Goal: Task Accomplishment & Management: Complete application form

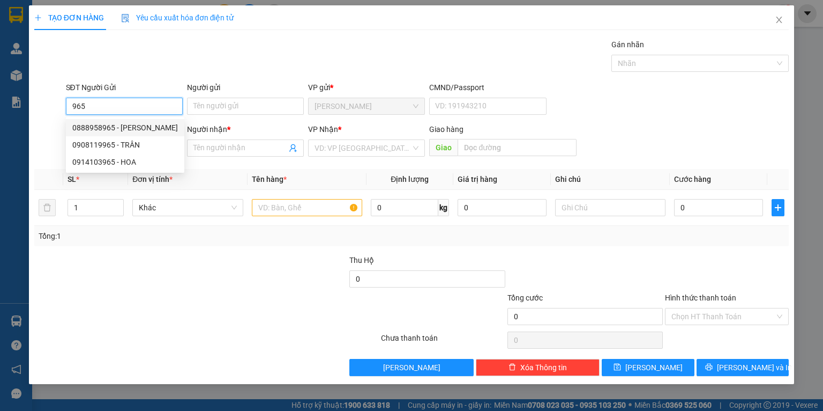
click at [139, 126] on div "0888958965 - [PERSON_NAME]" at bounding box center [125, 128] width 106 height 12
type input "0888958965"
type input "[PERSON_NAME]"
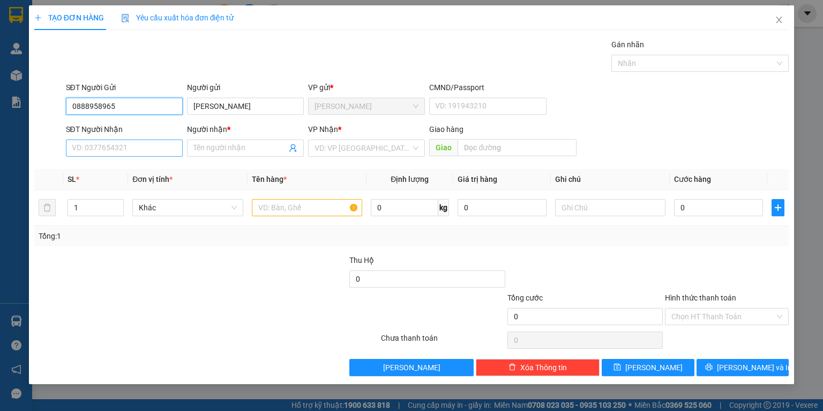
type input "0888958965"
click at [127, 150] on input "SĐT Người Nhận" at bounding box center [124, 147] width 117 height 17
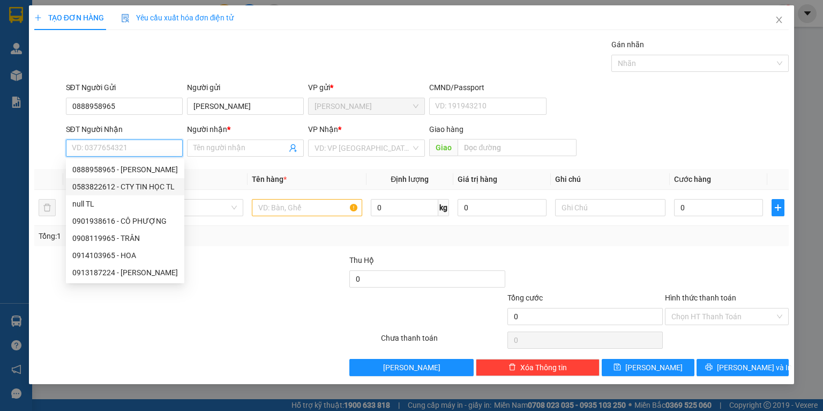
click at [157, 183] on div "0583822612 - CTY TIN HỌC TL" at bounding box center [125, 187] width 106 height 12
type input "0583822612"
type input "CTY TIN HỌC TL"
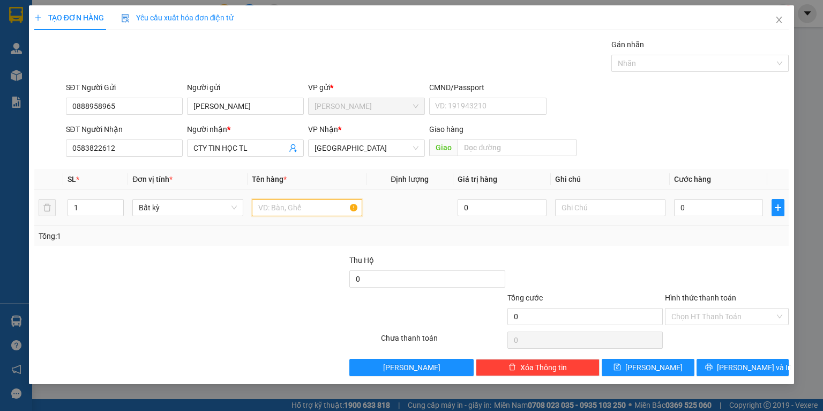
click at [280, 213] on input "text" at bounding box center [307, 207] width 110 height 17
type input "CỤC ĐEN"
click at [719, 213] on input "0" at bounding box center [718, 207] width 89 height 17
type input "2"
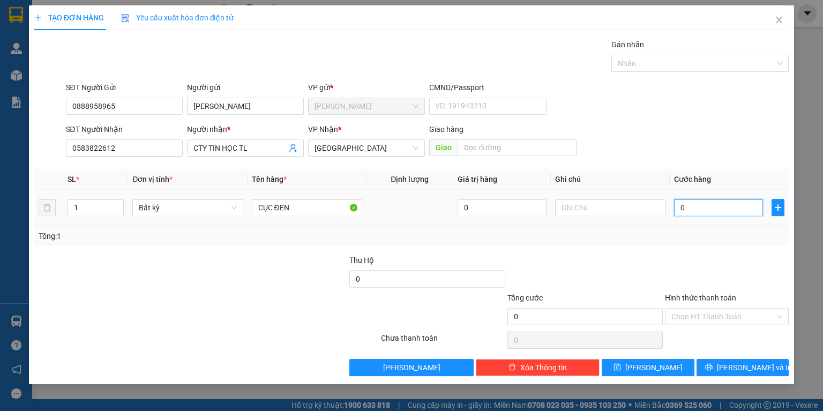
type input "2"
type input "20"
type input "20.000"
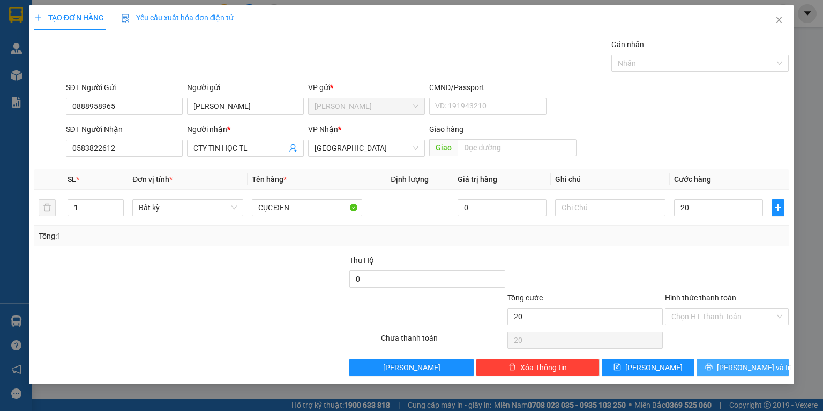
type input "20.000"
click at [750, 363] on span "[PERSON_NAME] và In" at bounding box center [754, 367] width 75 height 12
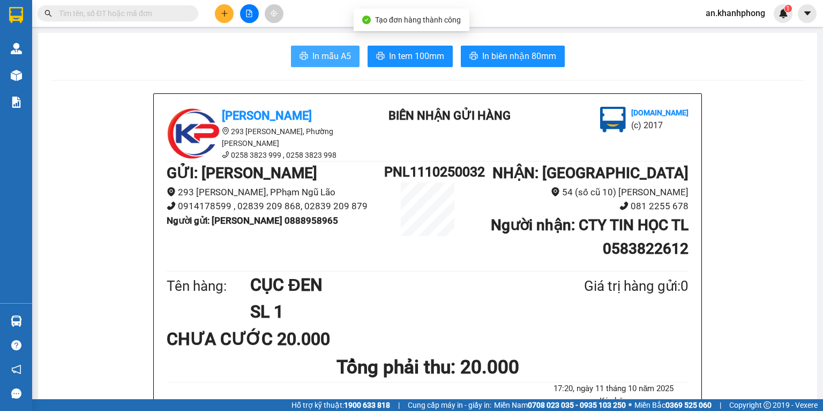
click at [345, 58] on button "In mẫu A5" at bounding box center [325, 56] width 69 height 21
click at [159, 14] on input "text" at bounding box center [122, 14] width 127 height 12
click at [142, 14] on input "text" at bounding box center [122, 14] width 127 height 12
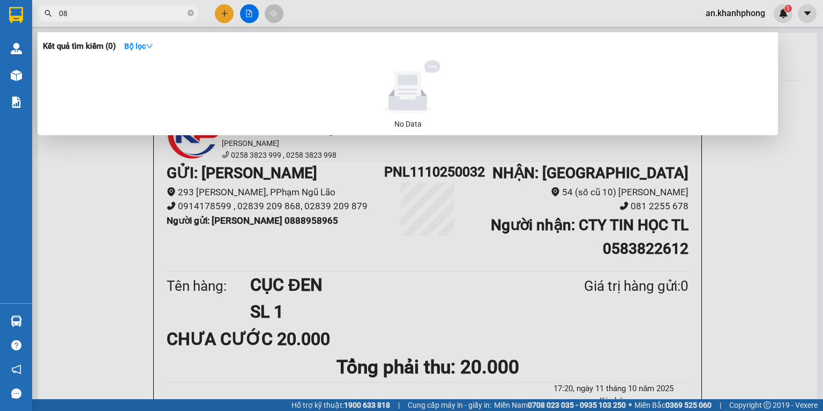
type input "0"
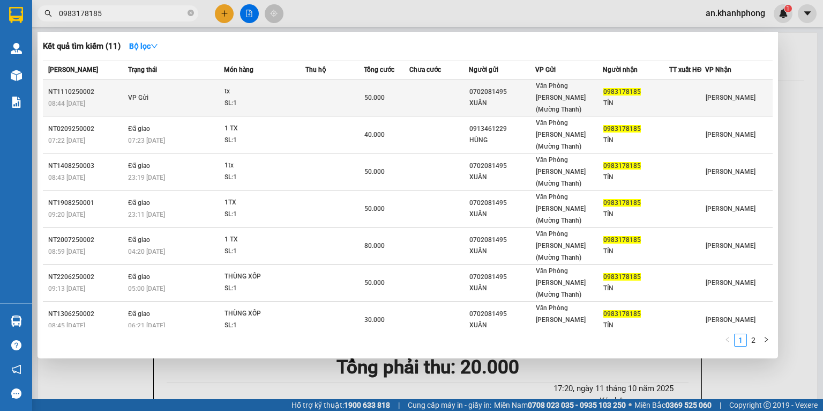
type input "0983178185"
click at [429, 95] on td at bounding box center [440, 97] width 60 height 37
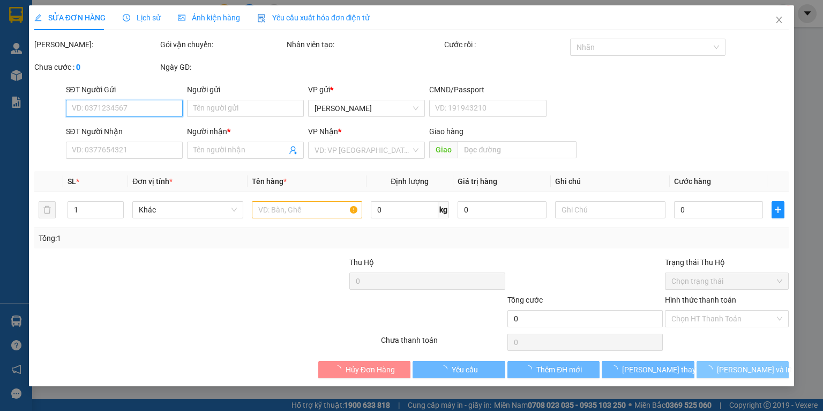
type input "0702081495"
type input "XUÂN"
type input "0983178185"
type input "TÍN"
type input "50.000"
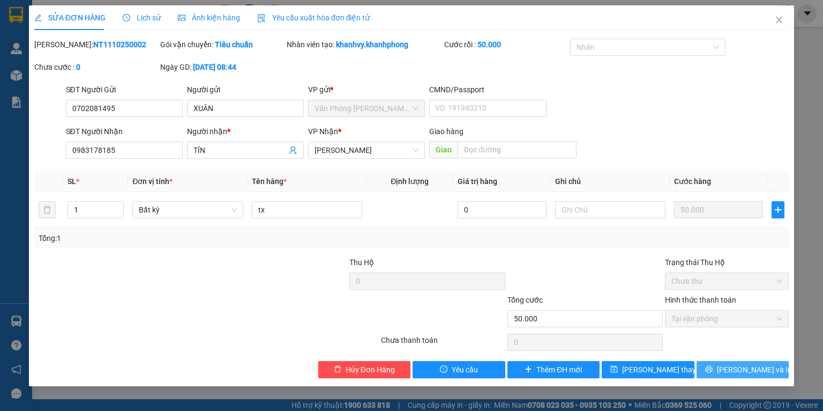
click at [761, 370] on span "[PERSON_NAME] và In" at bounding box center [754, 369] width 75 height 12
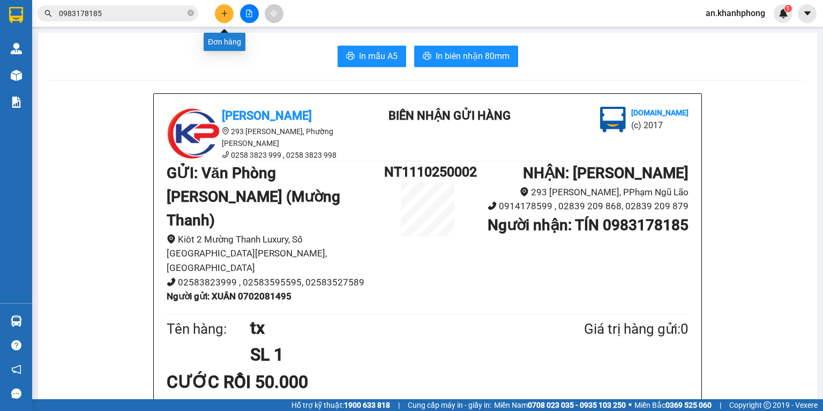
click at [227, 11] on icon "plus" at bounding box center [225, 14] width 8 height 8
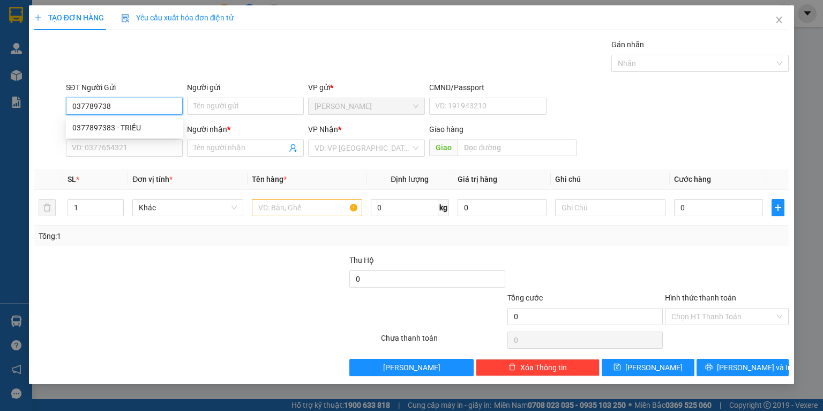
type input "0377897383"
click at [124, 131] on div "0377897383 - TRIỀU" at bounding box center [124, 128] width 104 height 12
type input "TRIỀU"
type input "0377897383"
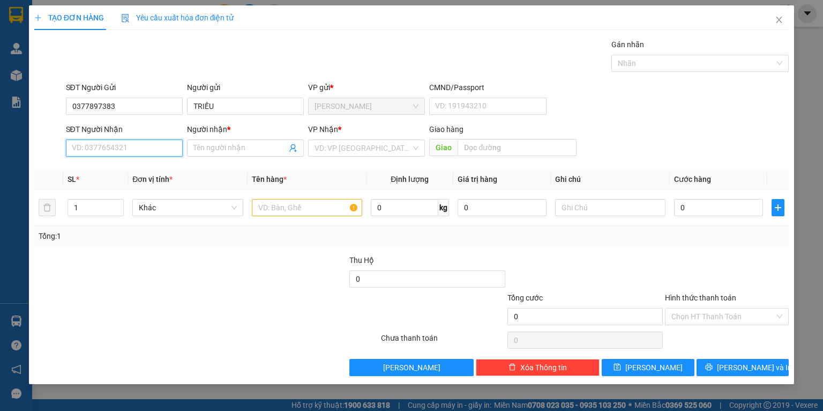
click at [132, 144] on input "SĐT Người Nhận" at bounding box center [124, 147] width 117 height 17
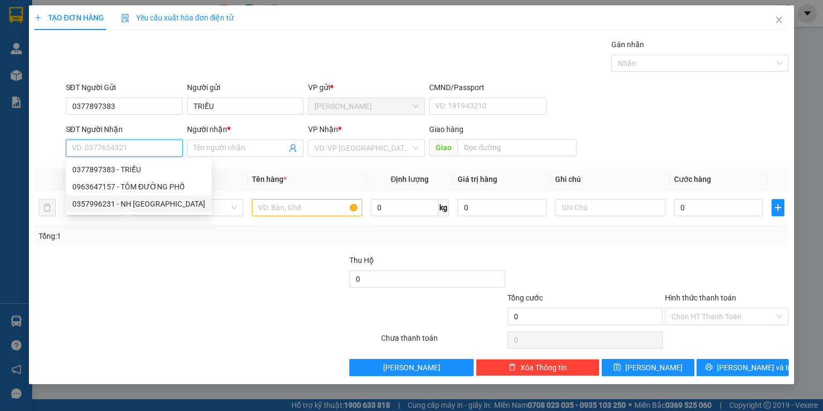
click at [147, 203] on div "0357996231 - NH [GEOGRAPHIC_DATA]" at bounding box center [138, 204] width 133 height 12
type input "0357996231"
type input "NH CÁ BAY"
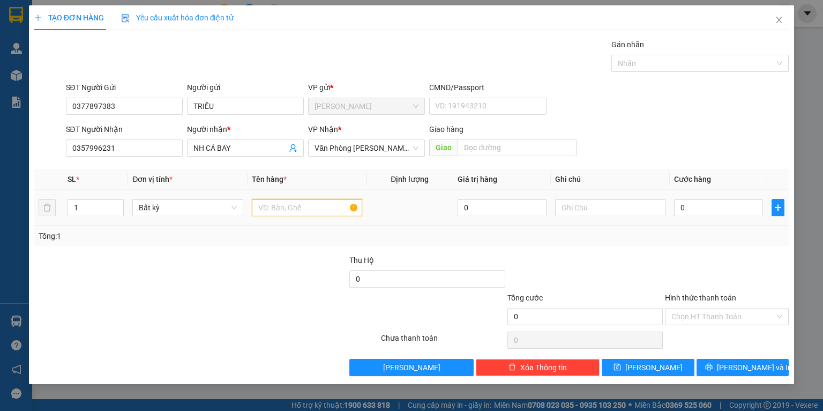
click at [301, 212] on input "text" at bounding box center [307, 207] width 110 height 17
click at [81, 212] on input "1" at bounding box center [95, 207] width 55 height 16
type input "2"
click at [288, 202] on input "text" at bounding box center [307, 207] width 110 height 17
type input "TG+[GEOGRAPHIC_DATA]"
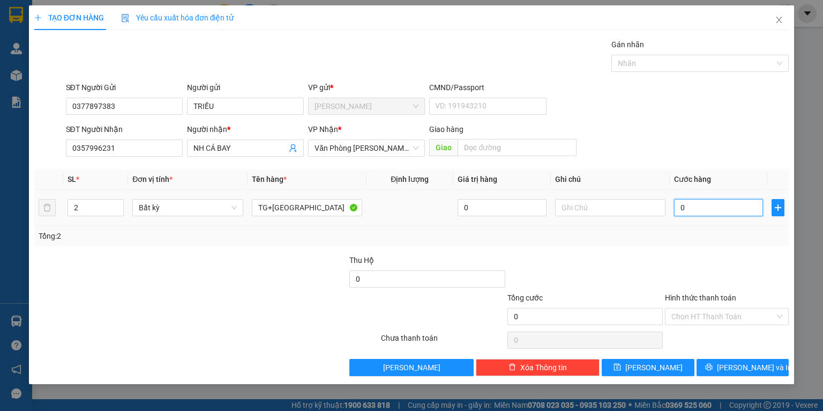
click at [694, 206] on input "0" at bounding box center [718, 207] width 89 height 17
type input "7"
type input "70"
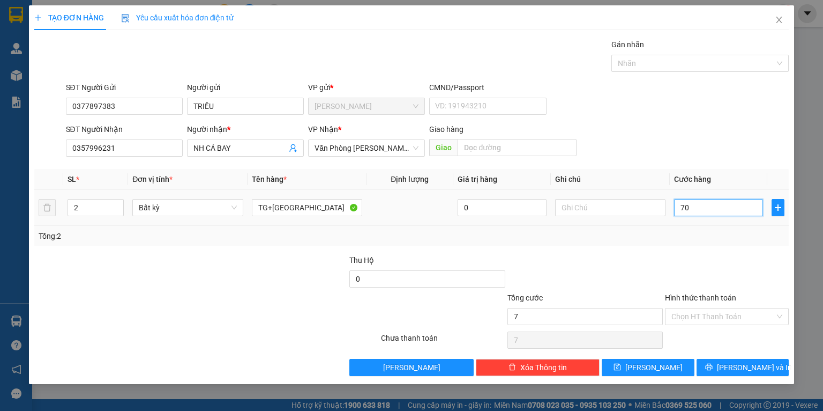
type input "70"
type input "70.000"
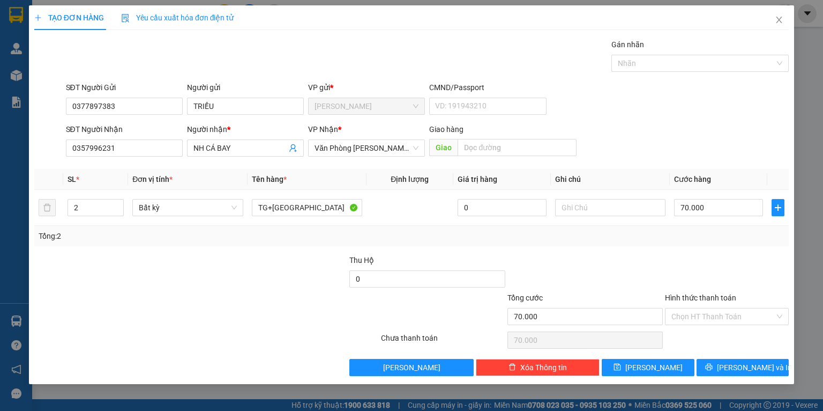
click at [740, 358] on div "Transit Pickup Surcharge Ids Transit Deliver Surcharge Ids Transit Deliver Surc…" at bounding box center [411, 207] width 755 height 337
click at [740, 362] on span "[PERSON_NAME] và In" at bounding box center [754, 367] width 75 height 12
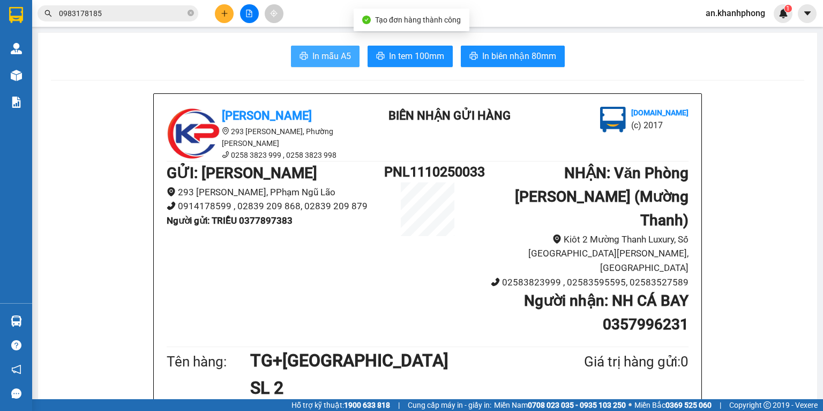
click at [343, 53] on span "In mẫu A5" at bounding box center [332, 55] width 39 height 13
click at [226, 14] on icon "plus" at bounding box center [225, 14] width 8 height 8
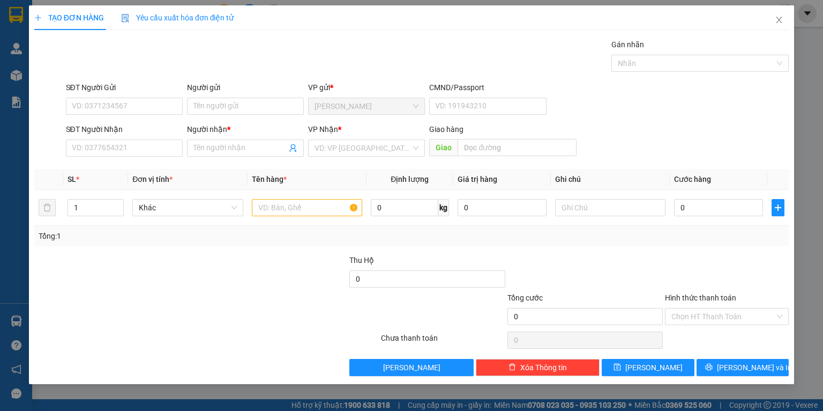
click at [139, 96] on div "SĐT Người Gửi" at bounding box center [124, 89] width 117 height 16
click at [131, 109] on input "SĐT Người Gửi" at bounding box center [124, 106] width 117 height 17
type input "0909611910"
click at [240, 108] on input "Người gửi" at bounding box center [245, 106] width 117 height 17
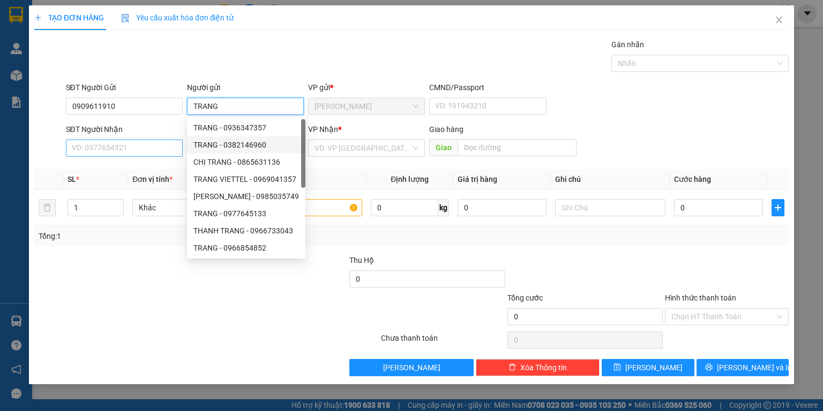
type input "TRANG"
click at [130, 144] on input "SĐT Người Nhận" at bounding box center [124, 147] width 117 height 17
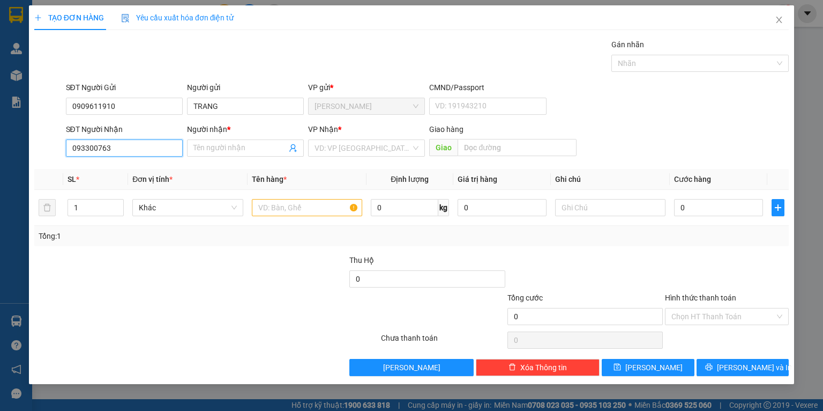
type input "0933007633"
click at [133, 172] on div "0933007633 - LAM" at bounding box center [124, 170] width 104 height 12
type input "LAM"
type input "0933007633"
click at [328, 216] on input "text" at bounding box center [307, 207] width 110 height 17
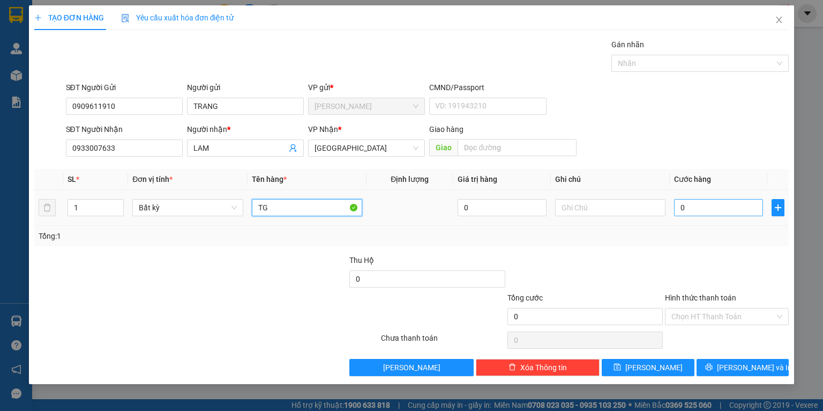
type input "TG"
click at [710, 208] on input "0" at bounding box center [718, 207] width 89 height 17
type input "5"
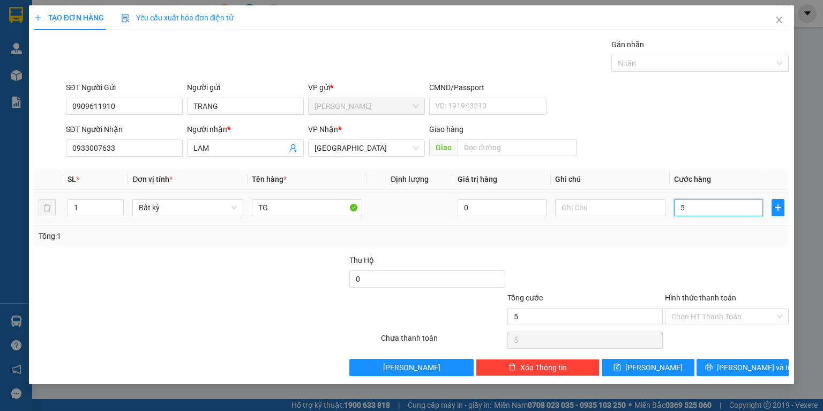
type input "50"
type input "50.000"
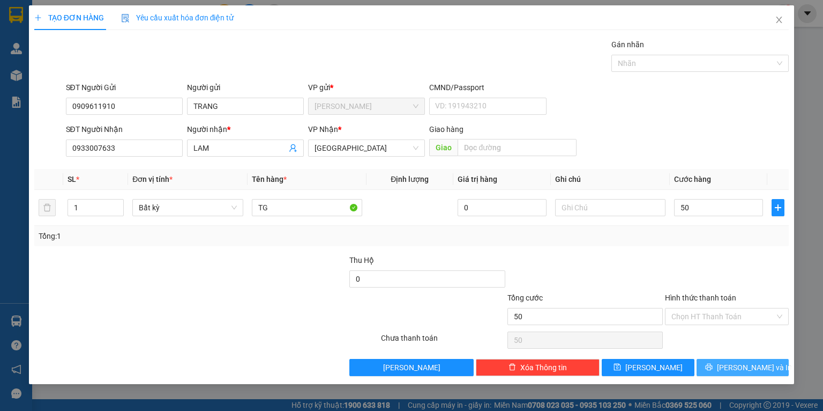
type input "50.000"
click at [713, 363] on icon "printer" at bounding box center [709, 367] width 8 height 8
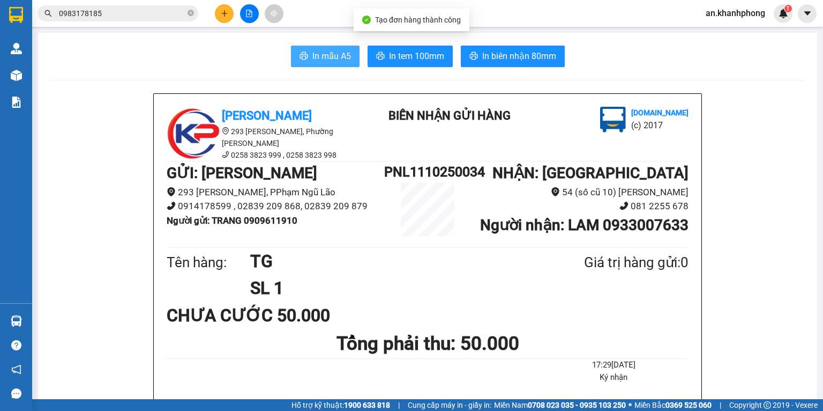
click at [313, 50] on span "In mẫu A5" at bounding box center [332, 55] width 39 height 13
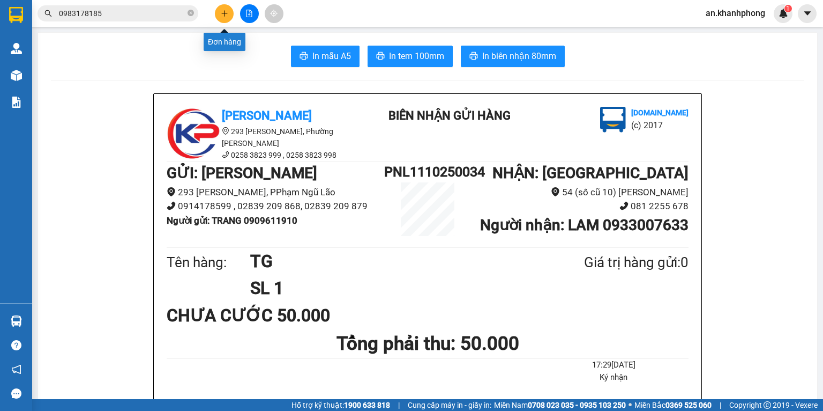
click at [225, 13] on icon "plus" at bounding box center [225, 14] width 8 height 8
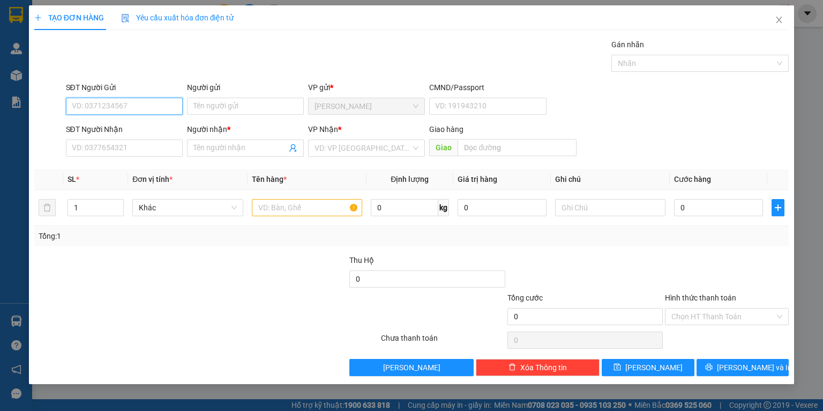
click at [126, 106] on input "SĐT Người Gửi" at bounding box center [124, 106] width 117 height 17
type input "0786493313"
click at [130, 126] on div "0786493313 - DIỄM" at bounding box center [124, 128] width 104 height 12
type input "DIỄM"
type input "0786493313"
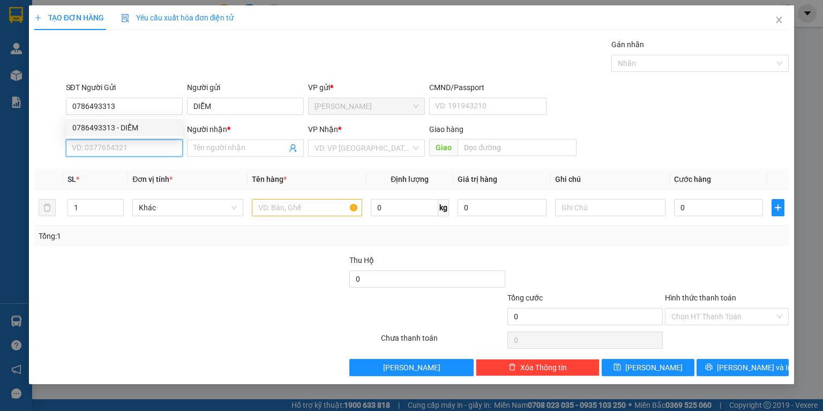
click at [136, 142] on input "SĐT Người Nhận" at bounding box center [124, 147] width 117 height 17
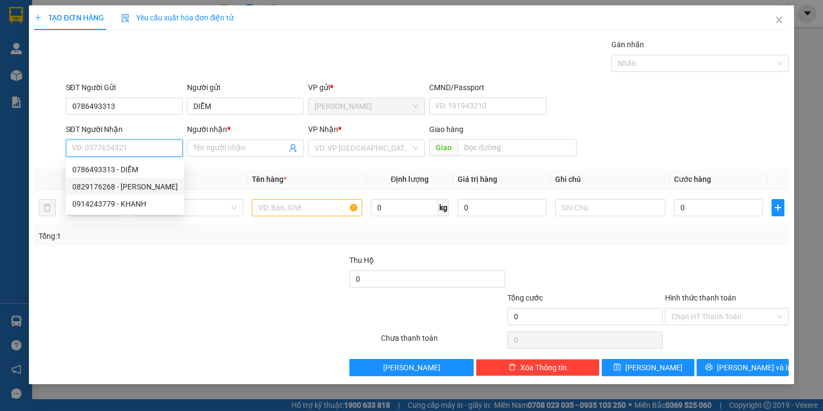
click at [126, 187] on div "0829176268 - [PERSON_NAME]" at bounding box center [125, 187] width 106 height 12
type input "0829176268"
type input "VŨ"
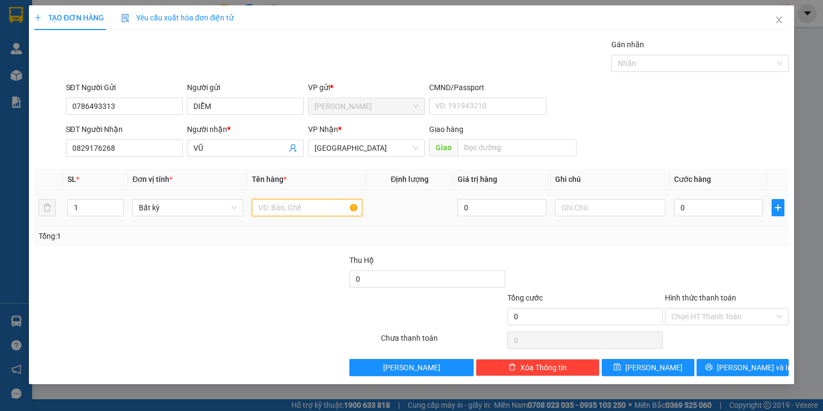
click at [301, 200] on input "text" at bounding box center [307, 207] width 110 height 17
type input "KIỆN TG"
click at [705, 209] on input "0" at bounding box center [718, 207] width 89 height 17
type input "4"
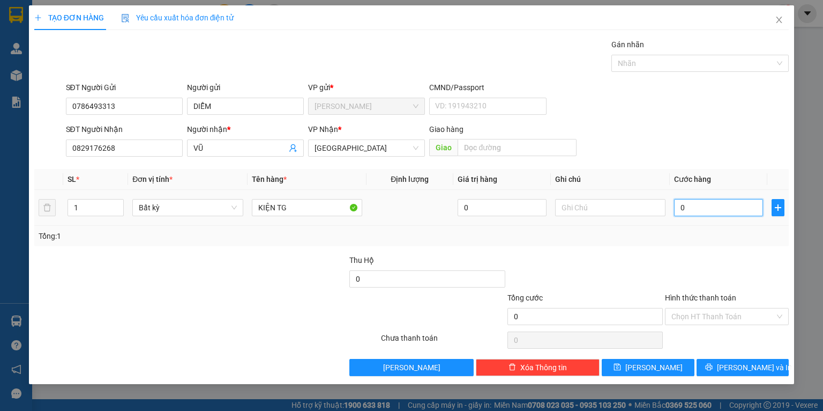
type input "4"
type input "40"
type input "40.000"
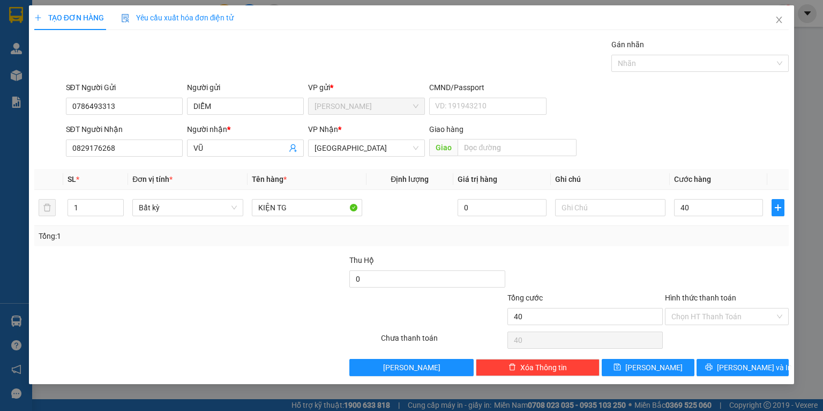
type input "40.000"
click at [724, 306] on div "Hình thức thanh toán" at bounding box center [727, 300] width 124 height 16
click at [724, 313] on input "Hình thức thanh toán" at bounding box center [723, 316] width 103 height 16
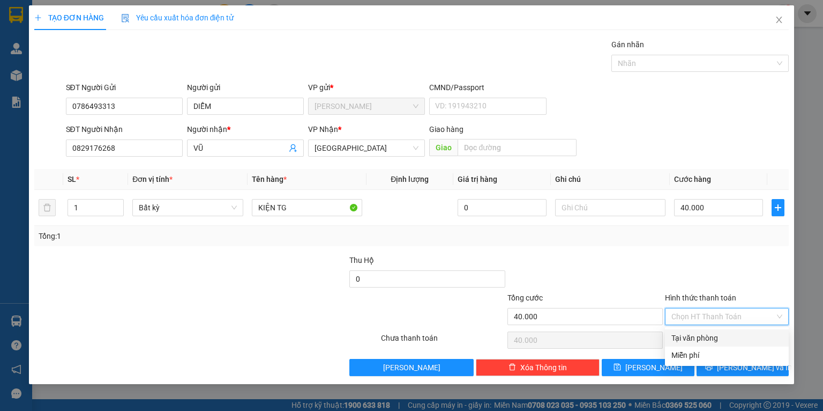
click at [699, 338] on div "Tại văn phòng" at bounding box center [727, 338] width 111 height 12
type input "0"
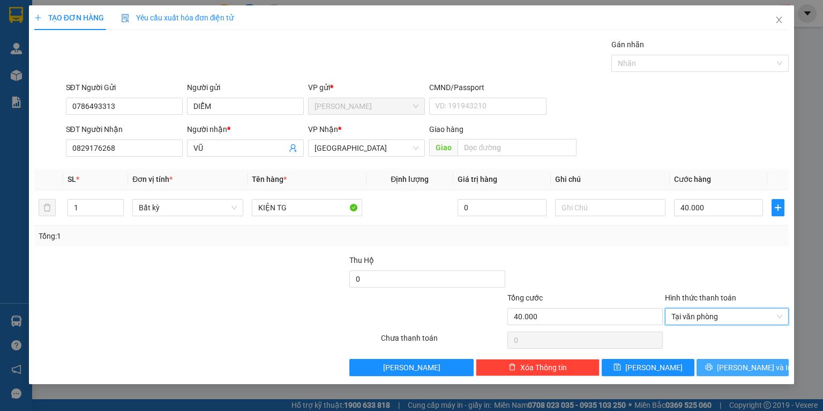
click at [751, 366] on span "[PERSON_NAME] và In" at bounding box center [754, 367] width 75 height 12
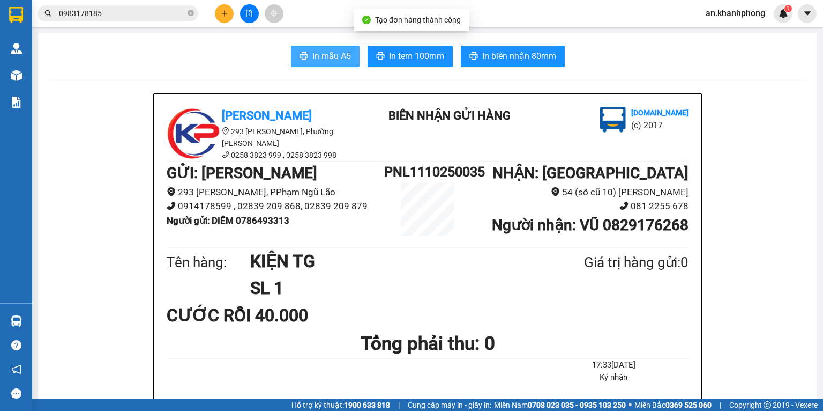
click at [323, 51] on span "In mẫu A5" at bounding box center [332, 55] width 39 height 13
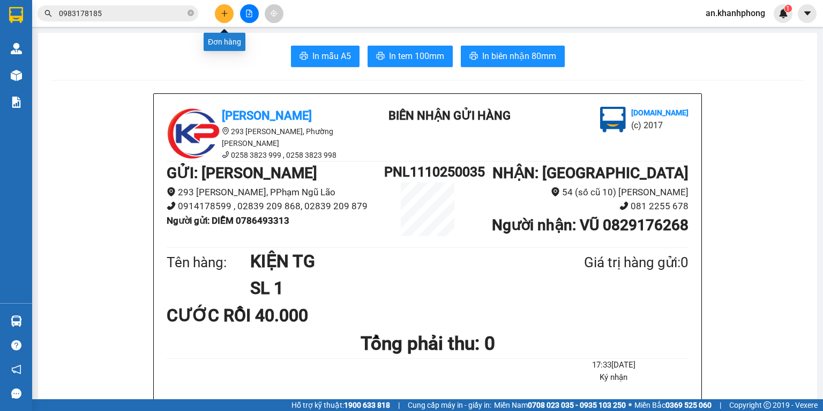
click at [229, 9] on button at bounding box center [224, 13] width 19 height 19
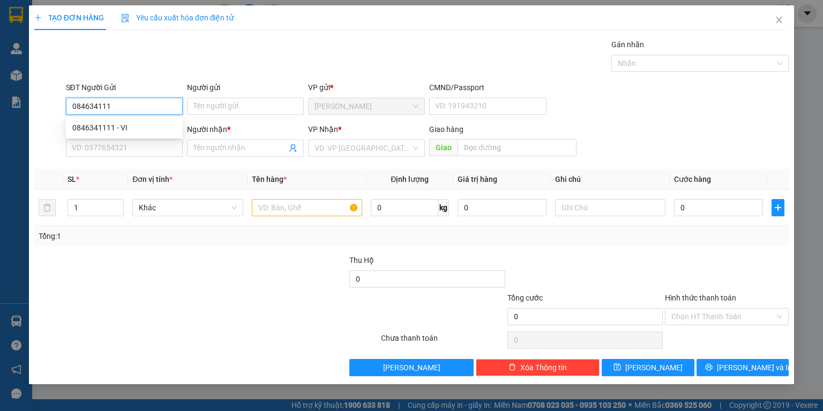
type input "0846341111"
click at [121, 125] on div "0846341111 - VI" at bounding box center [124, 128] width 104 height 12
type input "VI"
type input "0846341111"
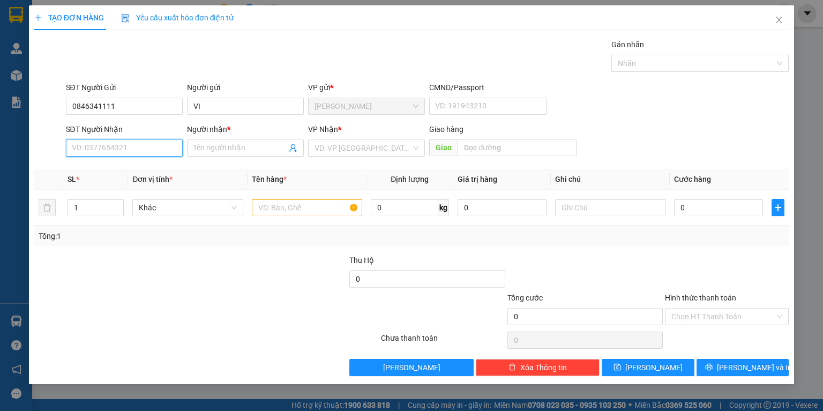
click at [127, 148] on input "SĐT Người Nhận" at bounding box center [124, 147] width 117 height 17
click at [139, 186] on div "0901910123 - NGUYỆT" at bounding box center [124, 187] width 104 height 12
type input "0901910123"
type input "NGUYỆT"
click at [316, 211] on input "text" at bounding box center [307, 207] width 110 height 17
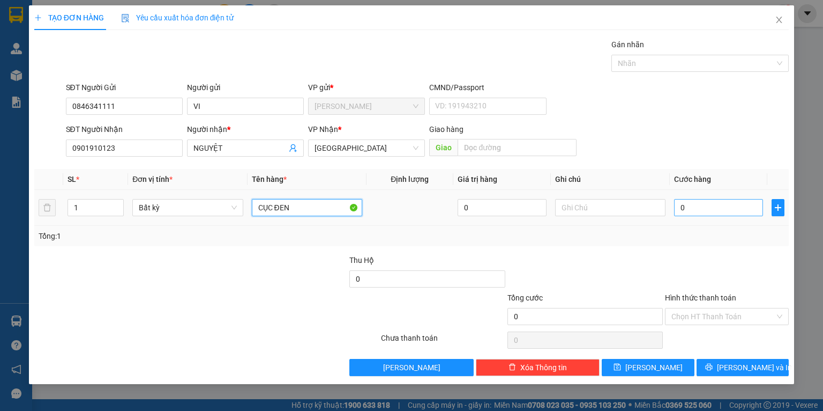
type input "CỤC ĐEN"
click at [692, 212] on input "0" at bounding box center [718, 207] width 89 height 17
type input "2"
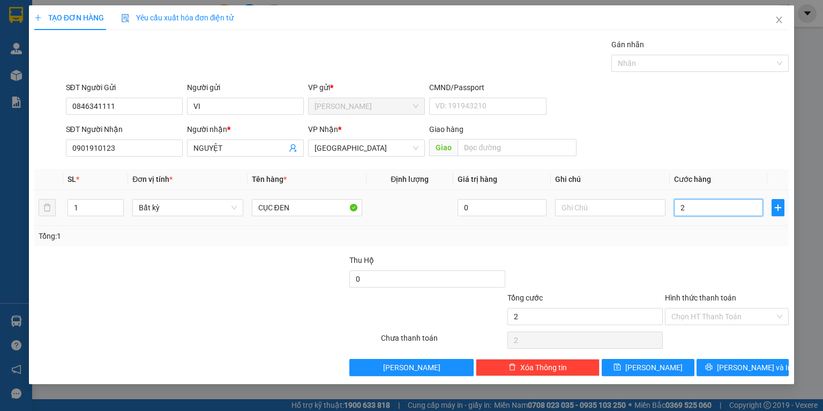
type input "20"
type input "20.000"
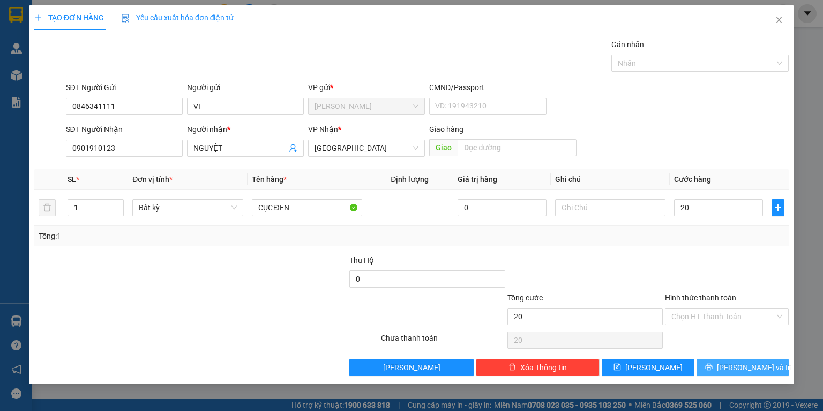
type input "20.000"
click at [721, 362] on button "[PERSON_NAME] và In" at bounding box center [743, 367] width 93 height 17
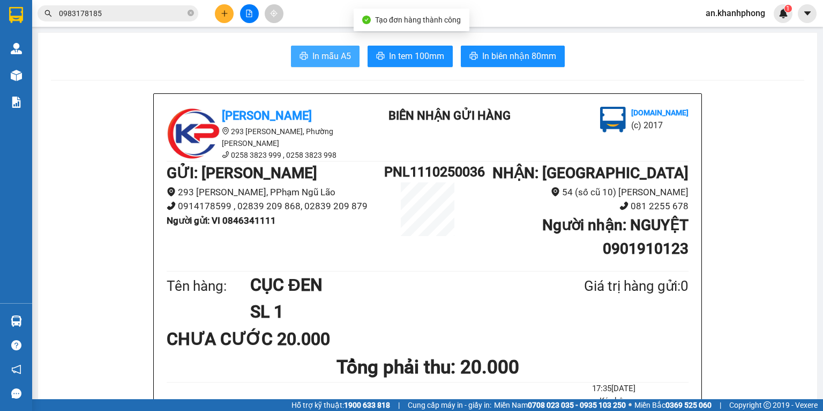
click at [314, 48] on button "In mẫu A5" at bounding box center [325, 56] width 69 height 21
click at [226, 13] on icon "plus" at bounding box center [225, 14] width 8 height 8
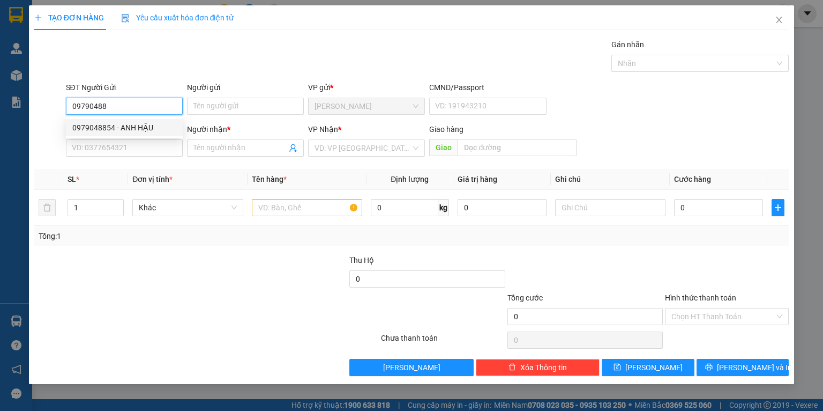
click at [129, 128] on div "0979048854 - ANH HẬU" at bounding box center [124, 128] width 104 height 12
type input "0979048854"
type input "ANH HẬU"
type input "0979048854"
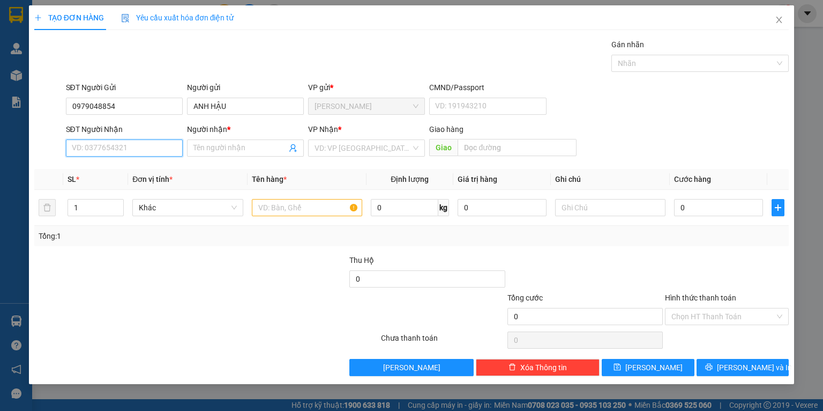
click at [143, 151] on input "SĐT Người Nhận" at bounding box center [124, 147] width 117 height 17
type input "0982760587"
click at [131, 166] on div "0982760587 - HOA" at bounding box center [124, 170] width 104 height 12
type input "HOA"
type input "0982760587"
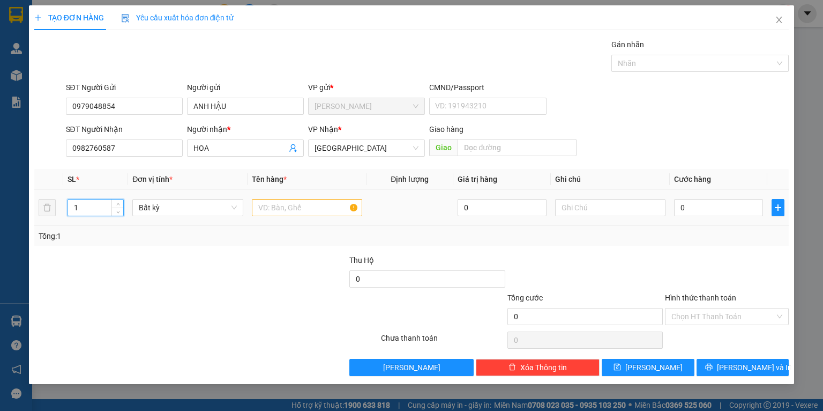
click at [98, 207] on input "1" at bounding box center [95, 207] width 55 height 16
type input "4"
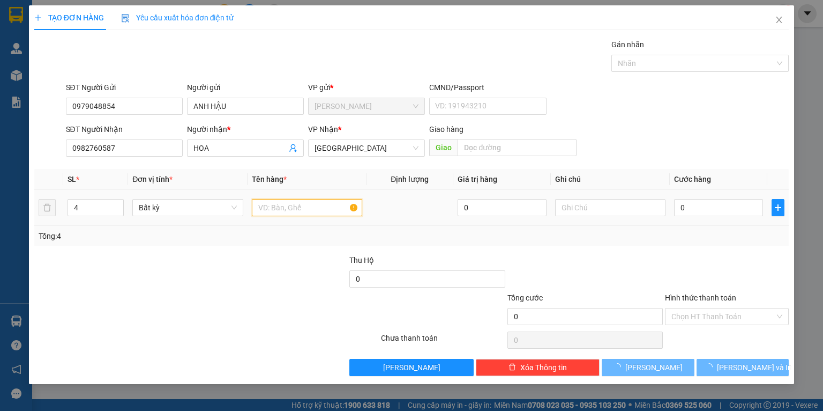
click at [273, 210] on input "text" at bounding box center [307, 207] width 110 height 17
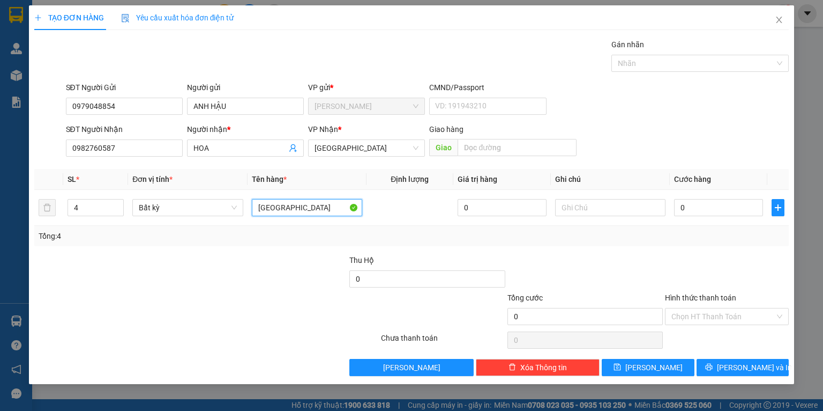
type input "[GEOGRAPHIC_DATA]"
click at [699, 213] on input "0" at bounding box center [718, 207] width 89 height 17
type input "3"
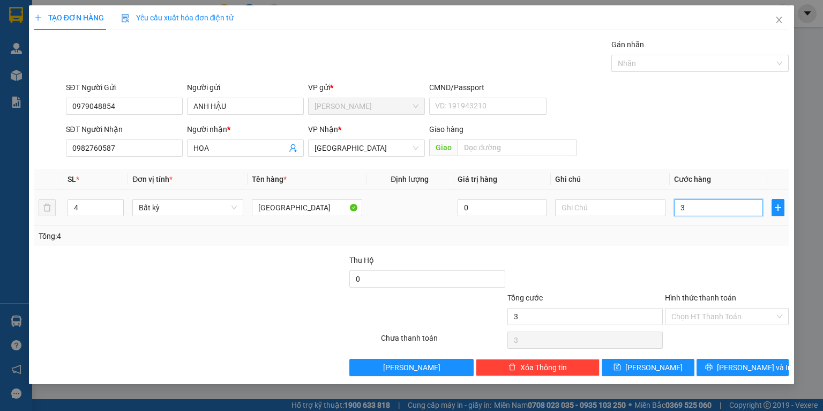
type input "32"
type input "320"
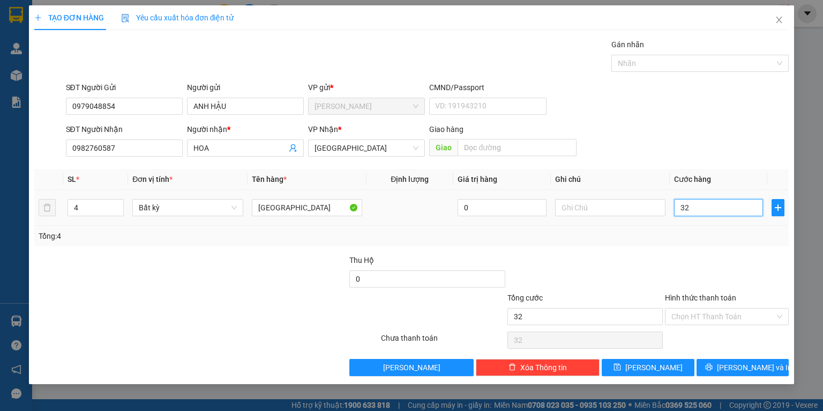
type input "320"
type input "320.000"
click at [605, 207] on input "text" at bounding box center [610, 207] width 110 height 17
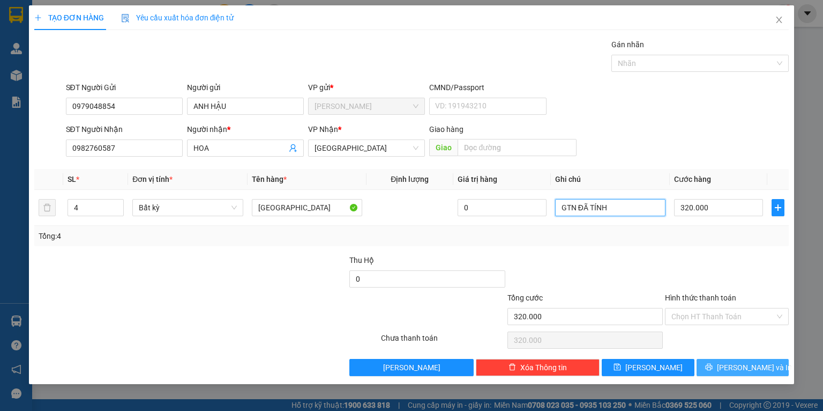
type input "GTN ĐÃ TÍNH"
click at [734, 367] on span "[PERSON_NAME] và In" at bounding box center [754, 367] width 75 height 12
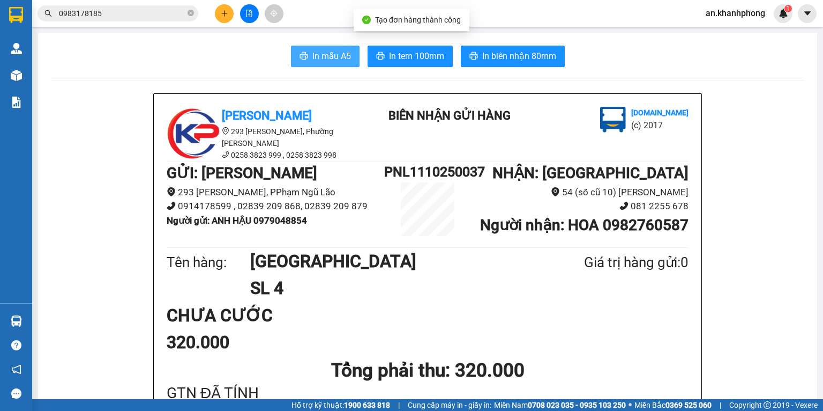
click at [313, 57] on span "In mẫu A5" at bounding box center [332, 55] width 39 height 13
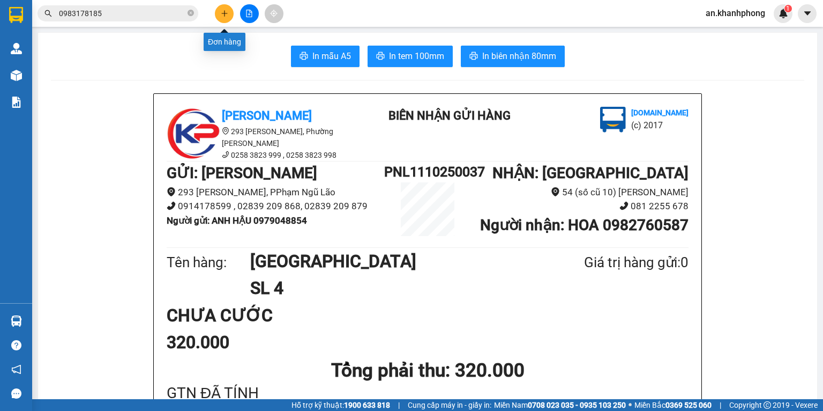
click at [221, 13] on icon "plus" at bounding box center [225, 14] width 8 height 8
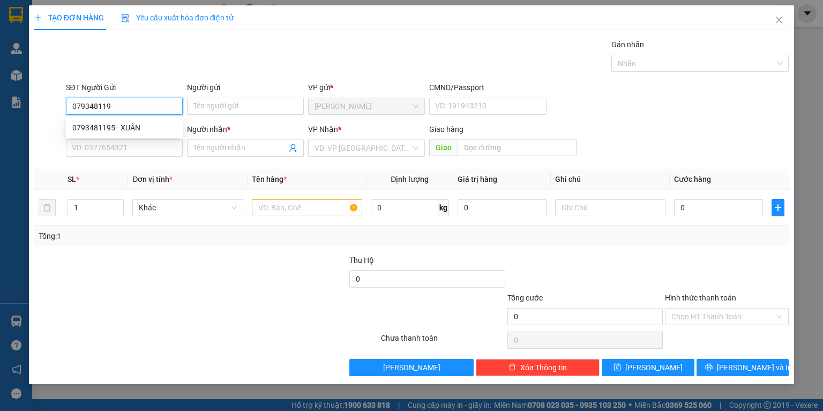
type input "0793481195"
click at [132, 128] on div "0793481195 - XUÂN" at bounding box center [124, 128] width 104 height 12
type input "XUÂN"
type input "0793481195"
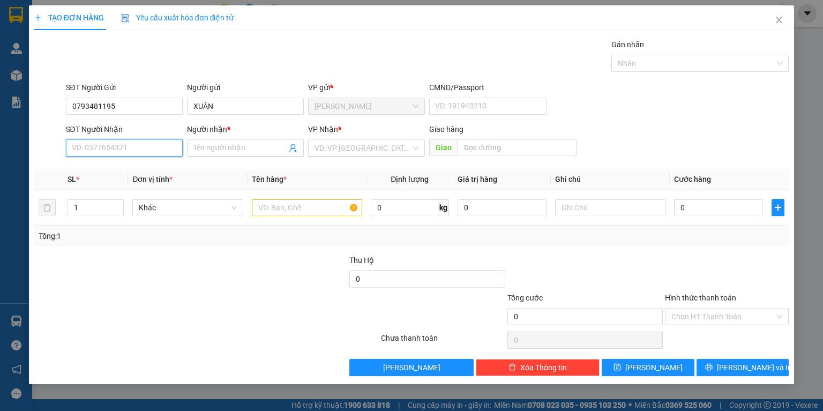
click at [131, 146] on input "SĐT Người Nhận" at bounding box center [124, 147] width 117 height 17
click at [140, 185] on div "0965850945 - PHƯỢNG" at bounding box center [124, 187] width 104 height 12
type input "0965850945"
type input "PHƯỢNG"
click at [284, 214] on input "text" at bounding box center [307, 207] width 110 height 17
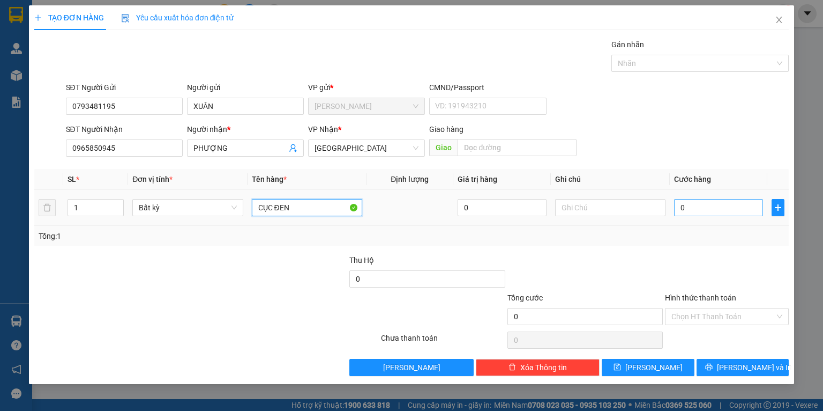
type input "CỤC ĐEN"
click at [725, 209] on input "0" at bounding box center [718, 207] width 89 height 17
type input "2"
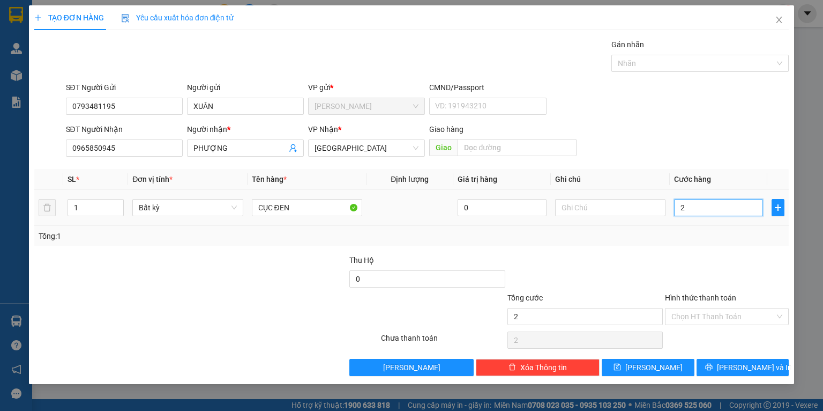
type input "20"
type input "20.000"
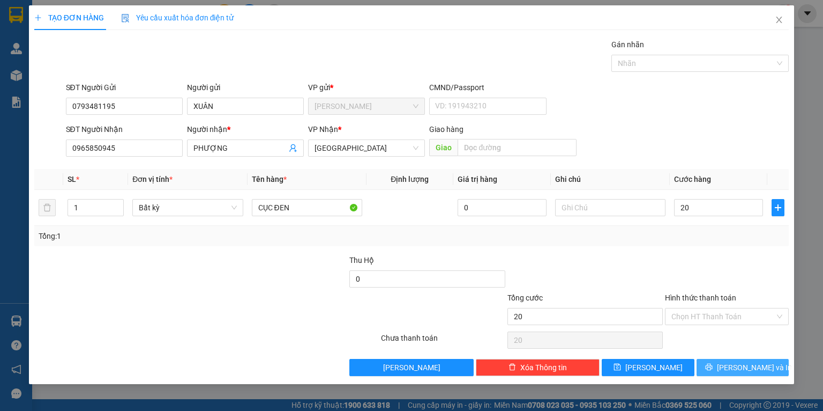
type input "20.000"
click at [739, 369] on span "[PERSON_NAME] và In" at bounding box center [754, 367] width 75 height 12
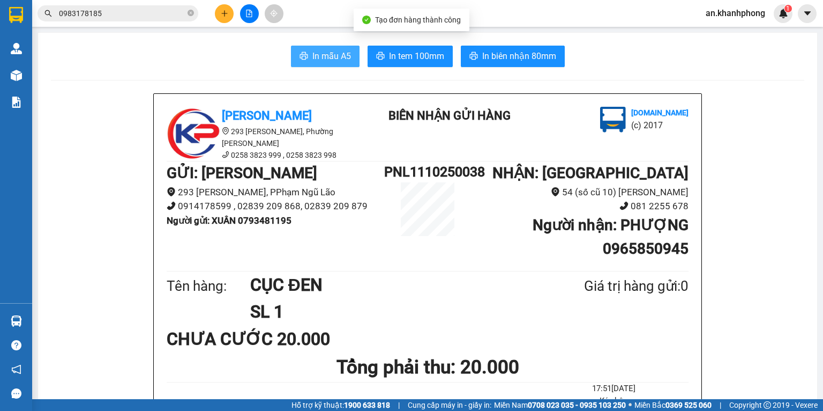
click at [313, 51] on span "In mẫu A5" at bounding box center [332, 55] width 39 height 13
click at [159, 17] on input "0983178185" at bounding box center [122, 14] width 127 height 12
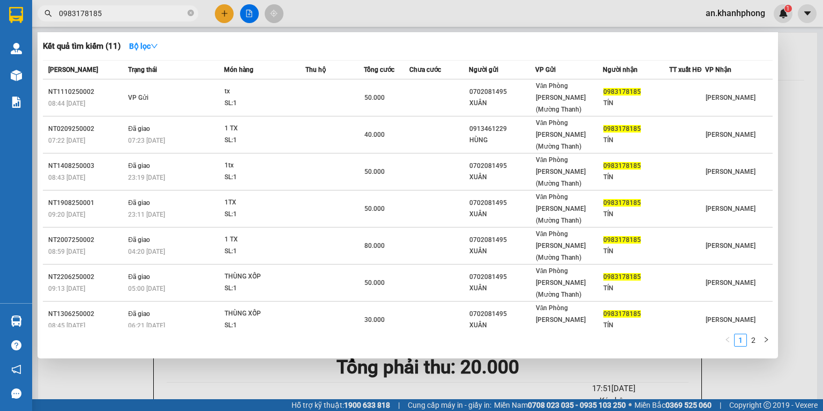
click at [159, 17] on input "0983178185" at bounding box center [122, 14] width 127 height 12
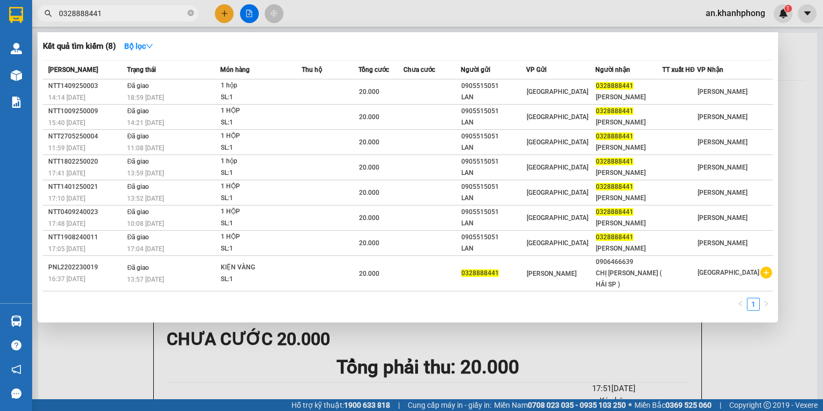
click at [125, 13] on input "0328888441" at bounding box center [122, 14] width 127 height 12
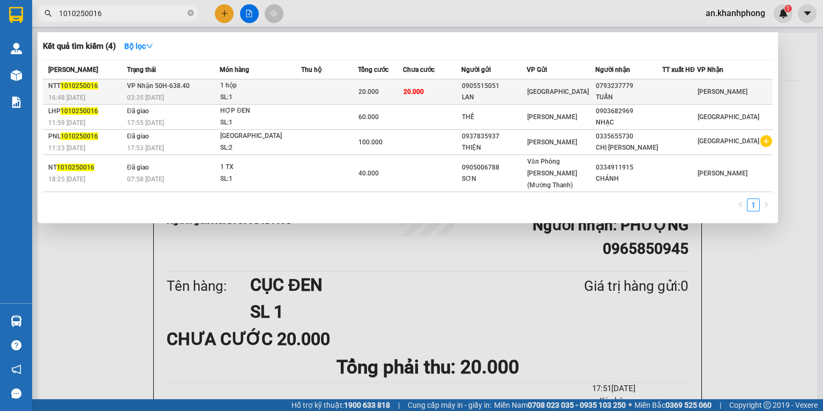
type input "1010250016"
click at [452, 93] on td "20.000" at bounding box center [432, 91] width 58 height 25
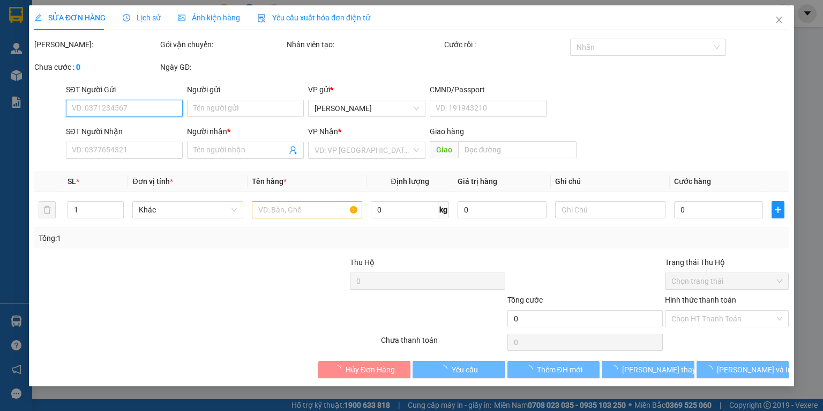
type input "0905515051"
type input "LAN"
type input "0793237779"
type input "TUẤN"
type input "20.000"
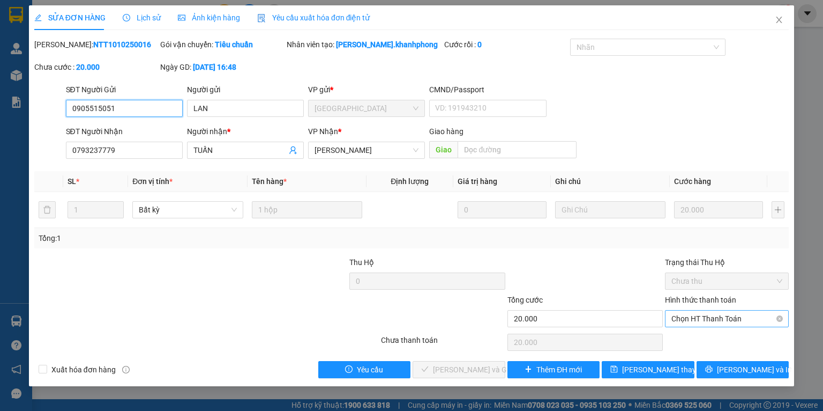
click at [718, 324] on span "Chọn HT Thanh Toán" at bounding box center [727, 318] width 111 height 16
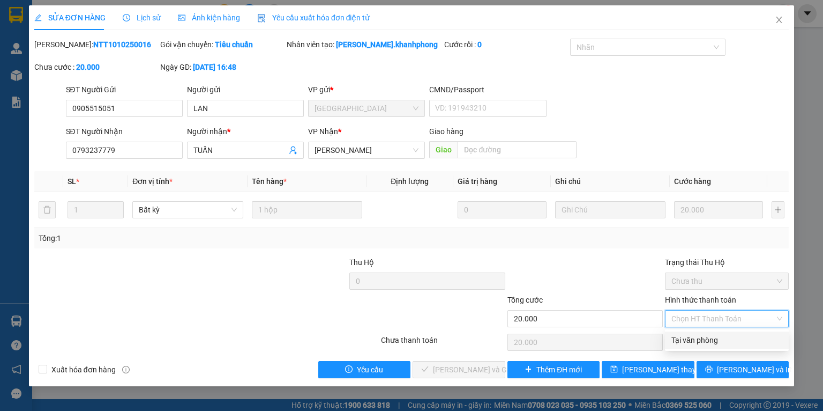
click at [695, 340] on div "Tại văn phòng" at bounding box center [727, 340] width 111 height 12
type input "0"
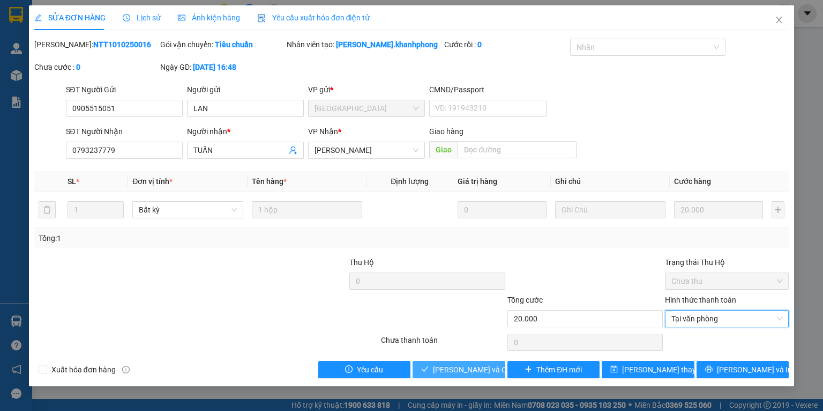
click at [462, 370] on span "[PERSON_NAME] và Giao hàng" at bounding box center [484, 369] width 103 height 12
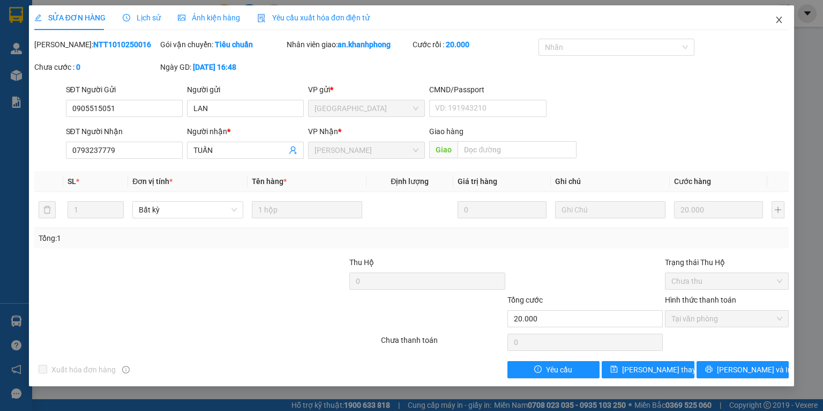
click at [783, 17] on icon "close" at bounding box center [779, 20] width 9 height 9
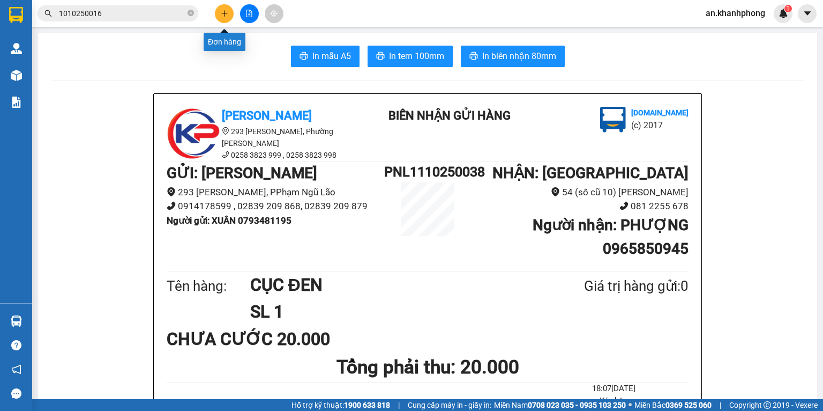
click at [223, 12] on icon "plus" at bounding box center [225, 14] width 8 height 8
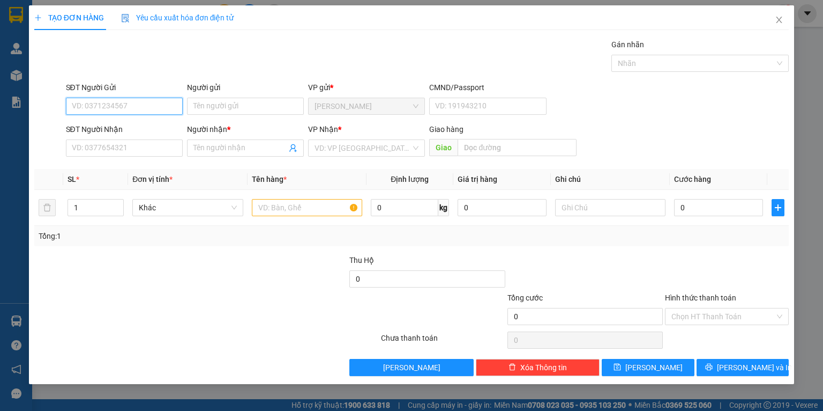
type input "8"
click at [134, 122] on div "0906920820 - TÈO" at bounding box center [124, 128] width 104 height 12
type input "0906920820"
type input "TÈO"
type input "0906920820"
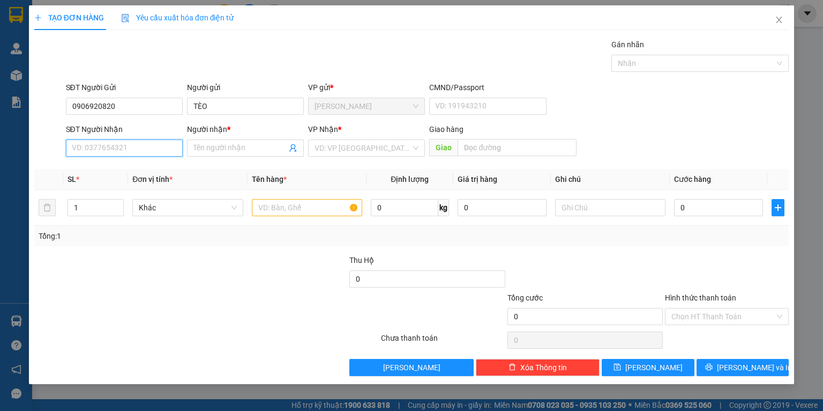
click at [130, 152] on input "SĐT Người Nhận" at bounding box center [124, 147] width 117 height 17
click at [138, 188] on div "0914924579 - [PERSON_NAME]" at bounding box center [125, 187] width 106 height 12
type input "0914924579"
type input "[PERSON_NAME]"
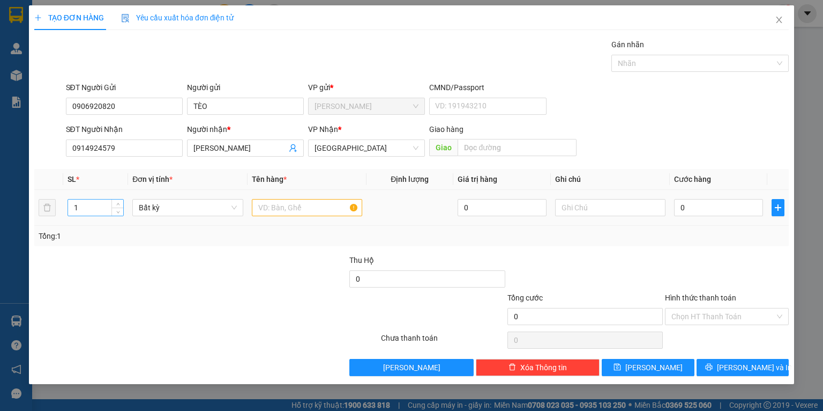
click at [100, 206] on input "1" at bounding box center [95, 207] width 55 height 16
type input "3"
click at [302, 206] on input "text" at bounding box center [307, 207] width 110 height 17
type input "TRÁI CÂY"
click at [715, 204] on input "0" at bounding box center [718, 207] width 89 height 17
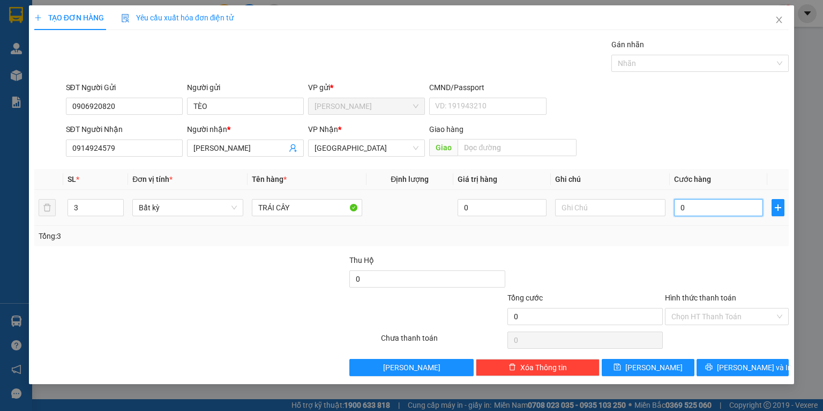
type input "1"
type input "13"
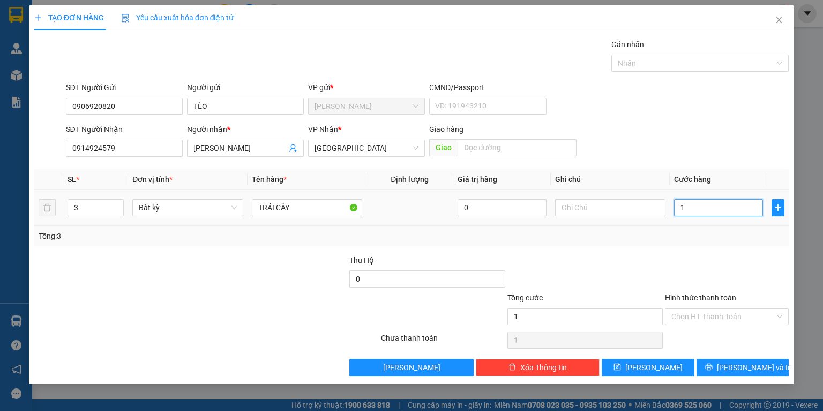
type input "13"
type input "130"
type input "130.000"
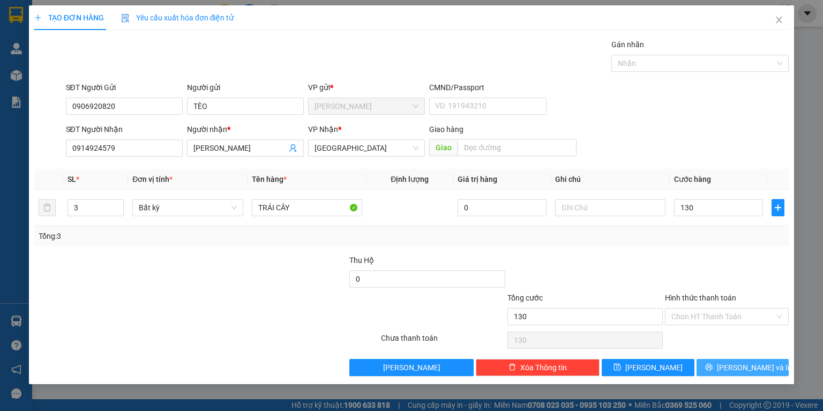
type input "130.000"
click at [731, 362] on button "[PERSON_NAME] và In" at bounding box center [743, 367] width 93 height 17
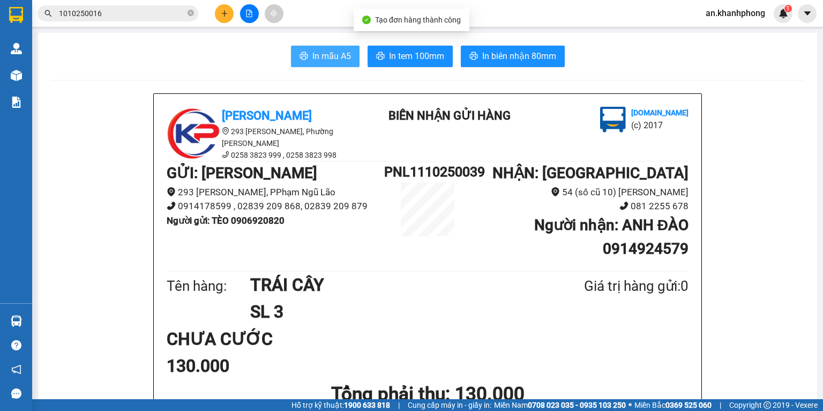
click at [322, 61] on span "In mẫu A5" at bounding box center [332, 55] width 39 height 13
click at [118, 11] on input "1010250016" at bounding box center [122, 14] width 127 height 12
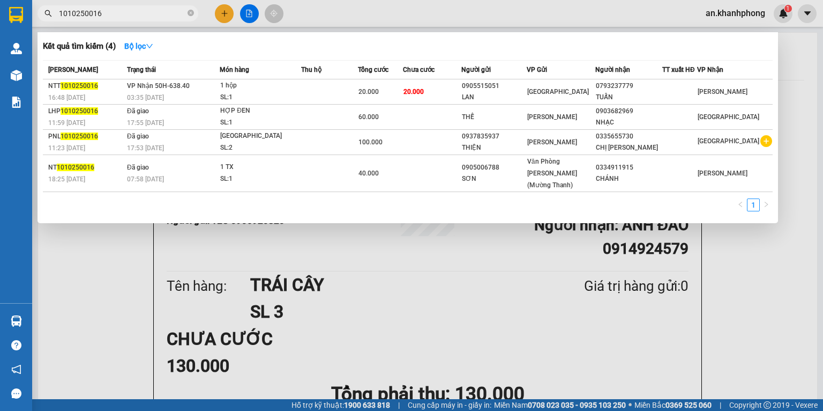
click at [118, 11] on input "1010250016" at bounding box center [122, 14] width 127 height 12
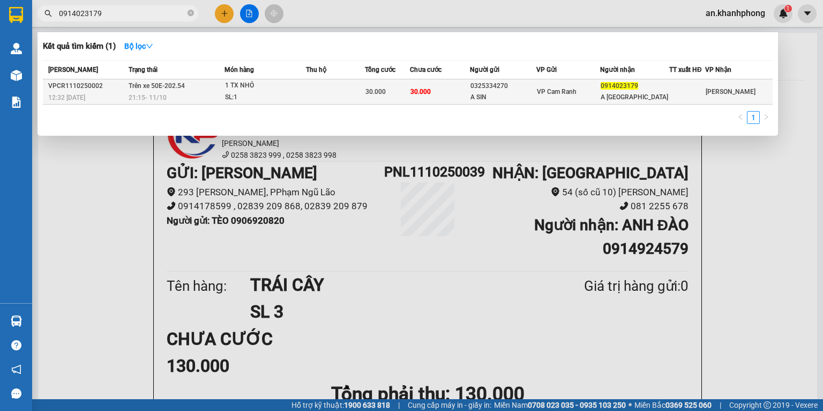
type input "0914023179"
click at [459, 93] on td "30.000" at bounding box center [440, 91] width 60 height 25
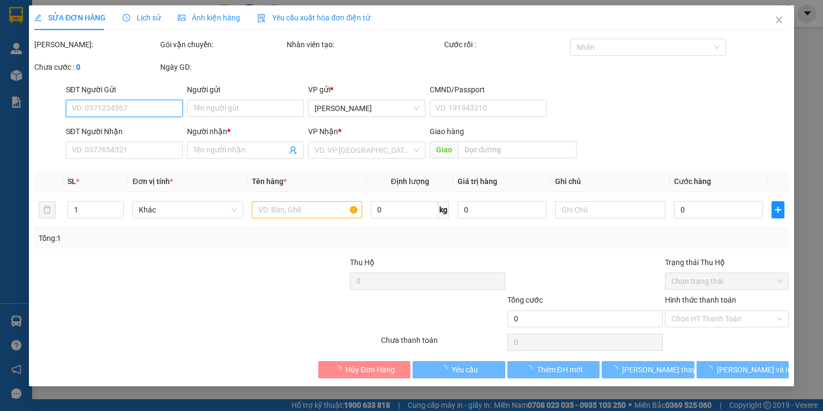
type input "0325334270"
type input "A SIN"
type input "0914023179"
type input "A [GEOGRAPHIC_DATA]"
type input "30.000"
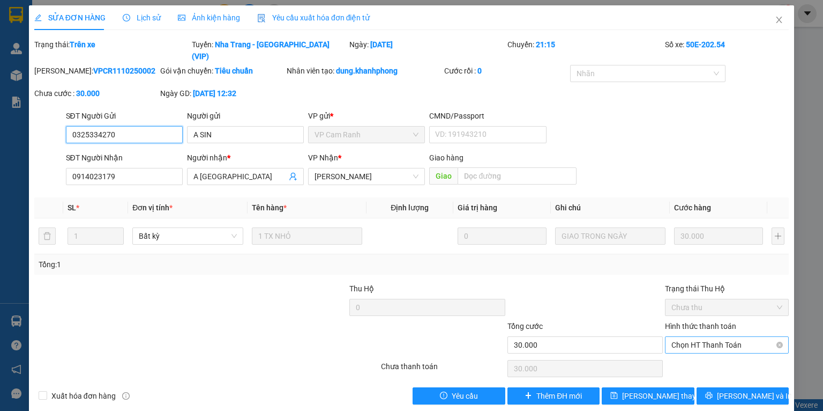
click at [700, 337] on span "Chọn HT Thanh Toán" at bounding box center [727, 345] width 111 height 16
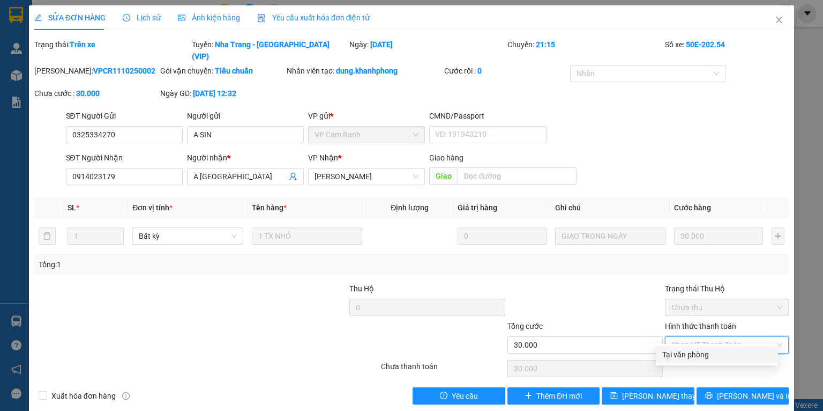
click at [693, 353] on div "Tại văn phòng" at bounding box center [717, 354] width 109 height 12
click at [702, 337] on span "Tại văn phòng" at bounding box center [727, 345] width 111 height 16
type input "30.000"
click at [581, 283] on div at bounding box center [586, 302] width 158 height 38
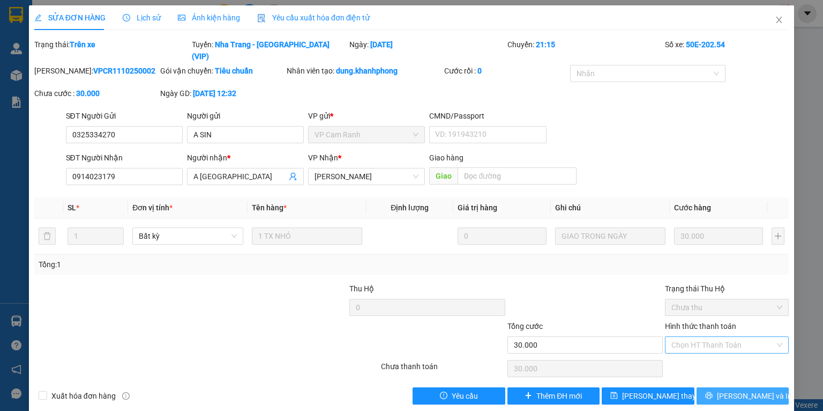
click at [742, 390] on span "[PERSON_NAME] và In" at bounding box center [754, 396] width 75 height 12
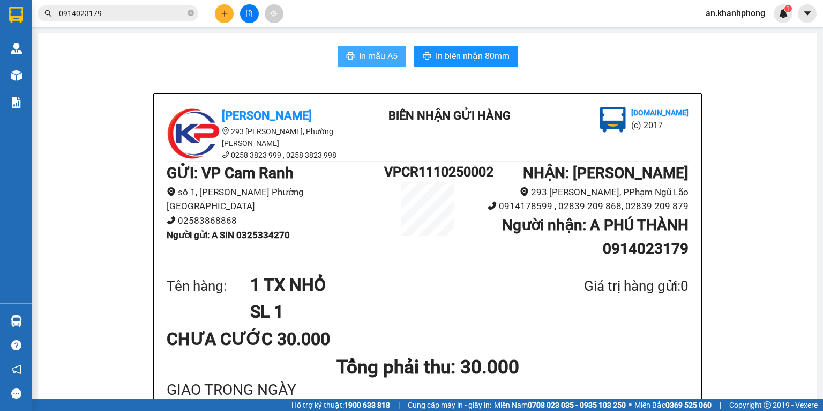
click at [361, 61] on span "In mẫu A5" at bounding box center [378, 55] width 39 height 13
click at [152, 16] on input "0914023179" at bounding box center [122, 14] width 127 height 12
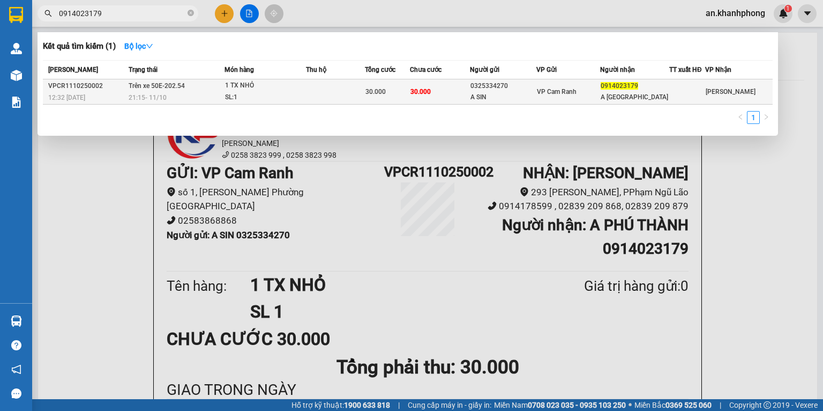
click at [444, 93] on td "30.000" at bounding box center [440, 91] width 60 height 25
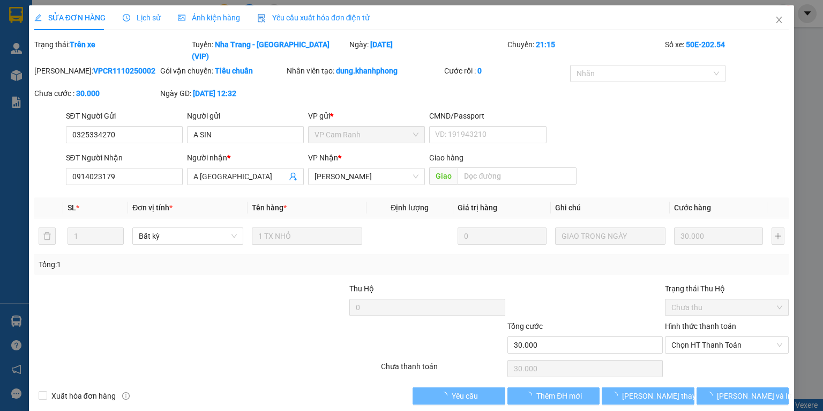
type input "0325334270"
type input "A SIN"
type input "0914023179"
type input "A [GEOGRAPHIC_DATA]"
type input "30.000"
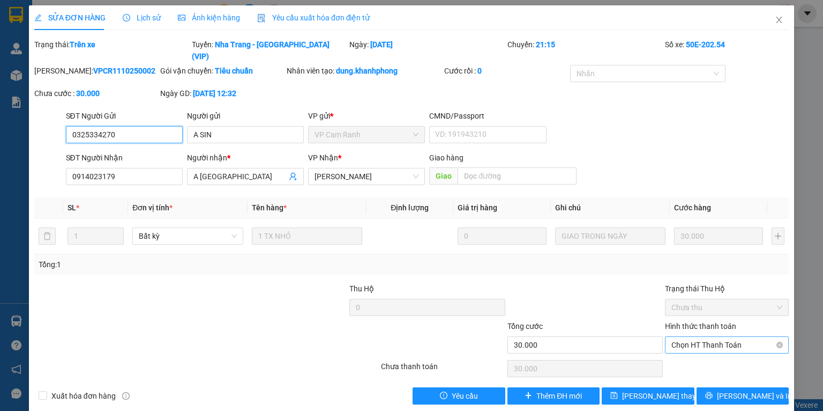
click at [702, 337] on span "Chọn HT Thanh Toán" at bounding box center [727, 345] width 111 height 16
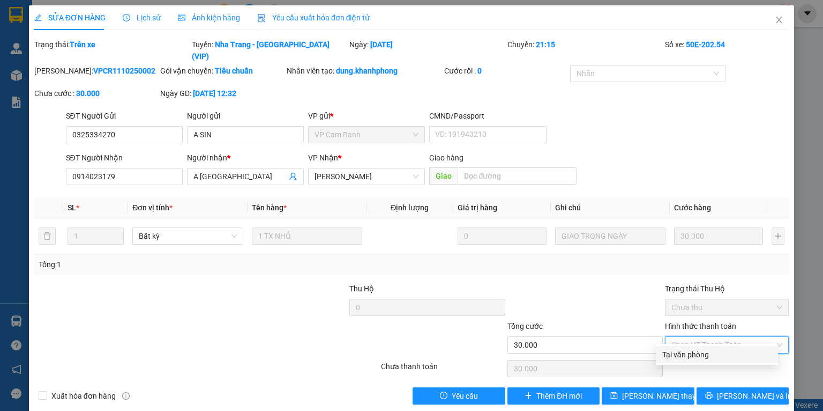
click at [694, 354] on div "Tại văn phòng" at bounding box center [717, 354] width 109 height 12
type input "0"
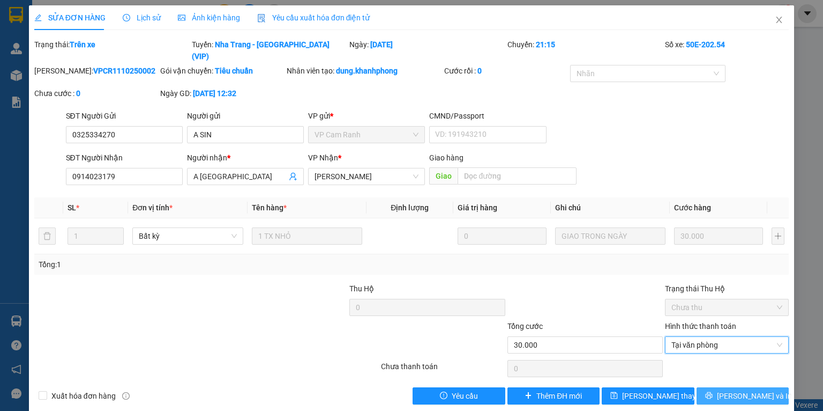
click at [729, 390] on span "[PERSON_NAME] và In" at bounding box center [754, 396] width 75 height 12
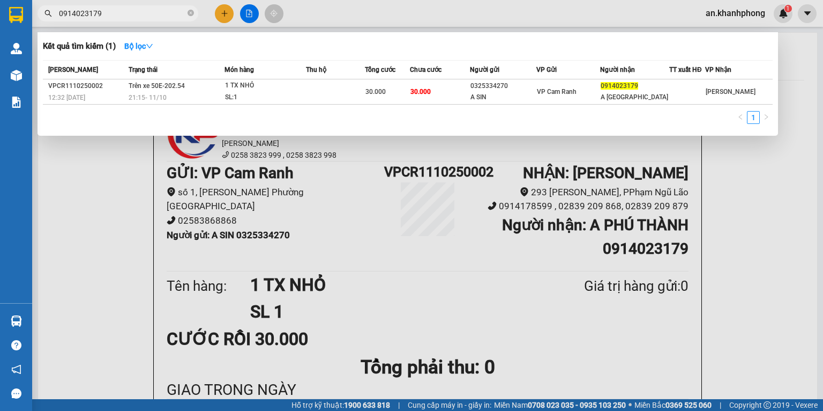
click at [128, 9] on input "0914023179" at bounding box center [122, 14] width 127 height 12
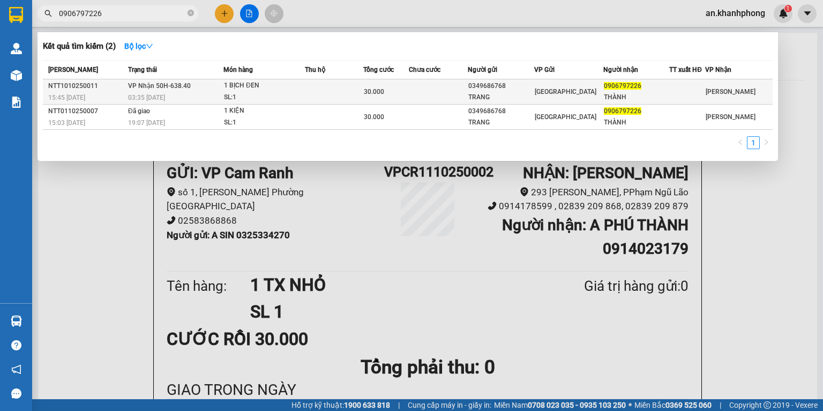
type input "0906797226"
click at [423, 94] on td at bounding box center [438, 91] width 59 height 25
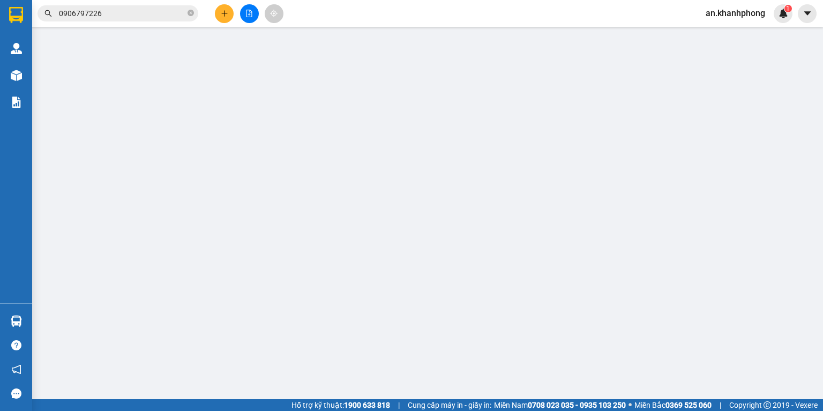
type input "0349686768"
type input "TRANG"
type input "0906797226"
type input "THÀNH"
type input "30.000"
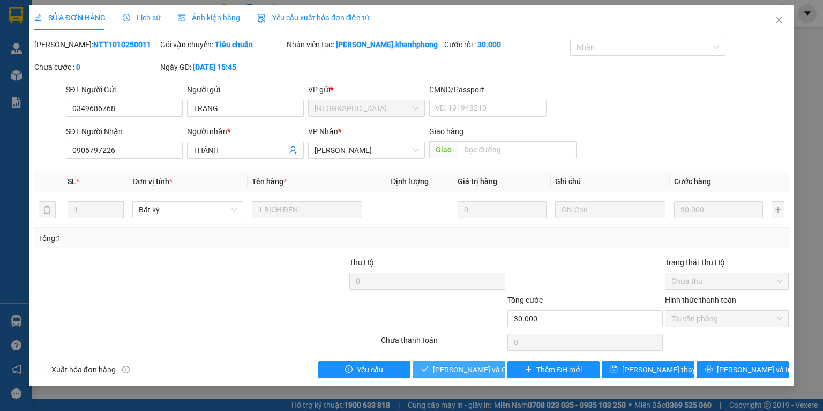
click at [474, 365] on span "[PERSON_NAME] và Giao hàng" at bounding box center [484, 369] width 103 height 12
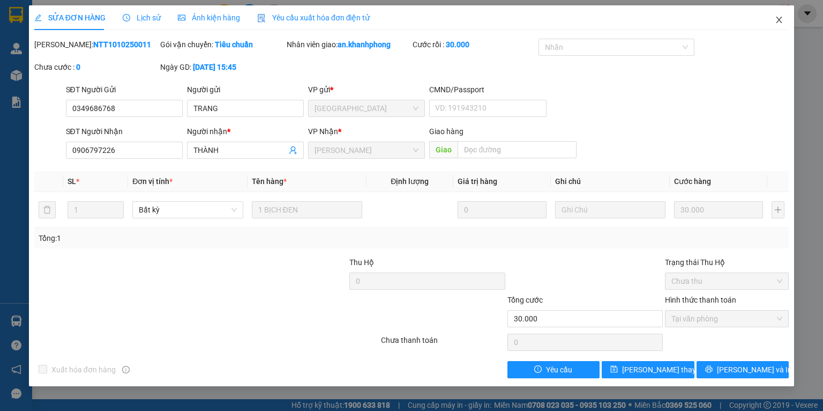
click at [781, 24] on icon "close" at bounding box center [779, 20] width 9 height 9
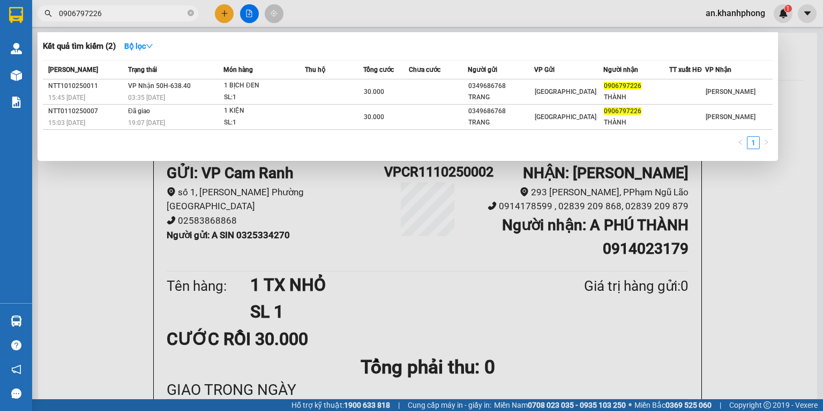
click at [125, 16] on input "0906797226" at bounding box center [122, 14] width 127 height 12
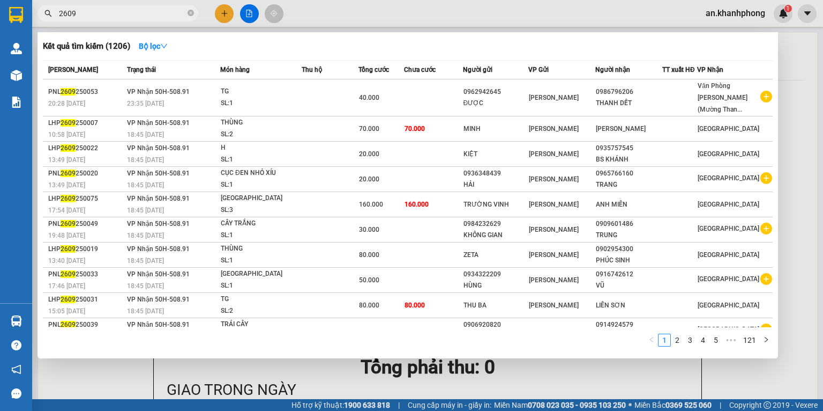
type input "2609"
click at [227, 16] on div at bounding box center [411, 205] width 823 height 411
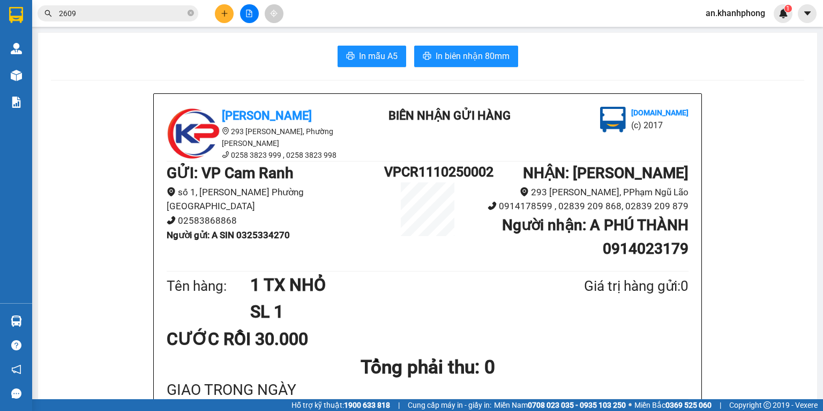
click at [223, 16] on icon "plus" at bounding box center [225, 14] width 8 height 8
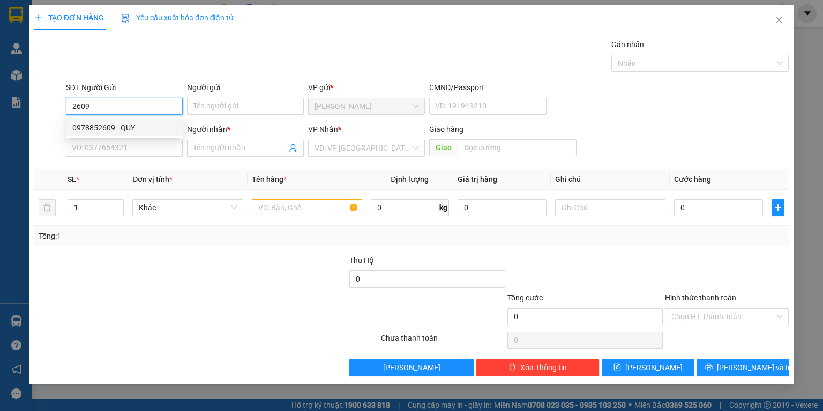
click at [124, 120] on div "0978852609 - QUY" at bounding box center [124, 127] width 117 height 17
type input "0978852609"
type input "QUY"
type input "0978852609"
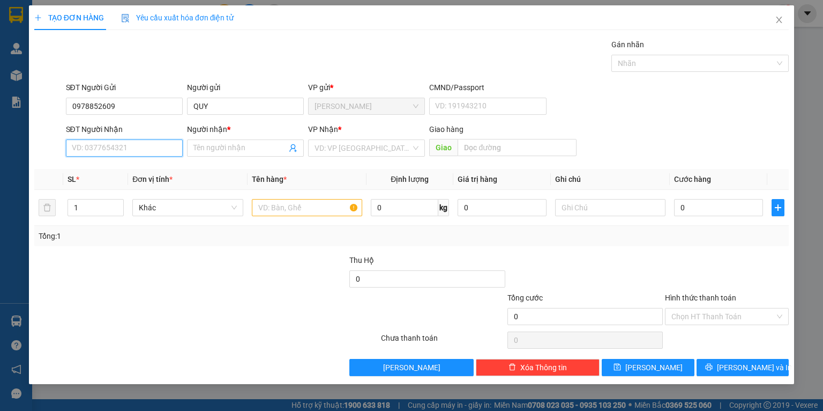
click at [124, 151] on input "SĐT Người Nhận" at bounding box center [124, 147] width 117 height 17
click at [129, 191] on div "0333812867 - [GEOGRAPHIC_DATA]" at bounding box center [132, 187] width 121 height 12
type input "0333812867"
type input "ANH HAI PHƯỚC"
click at [263, 207] on input "text" at bounding box center [307, 207] width 110 height 17
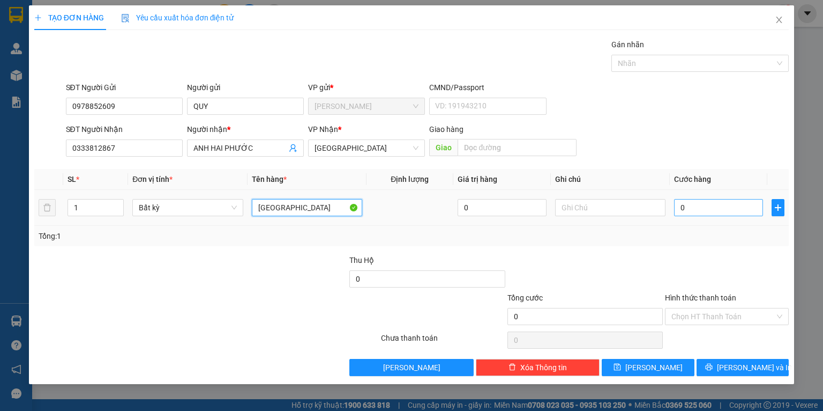
type input "[GEOGRAPHIC_DATA]"
click at [701, 204] on input "0" at bounding box center [718, 207] width 89 height 17
type input "6"
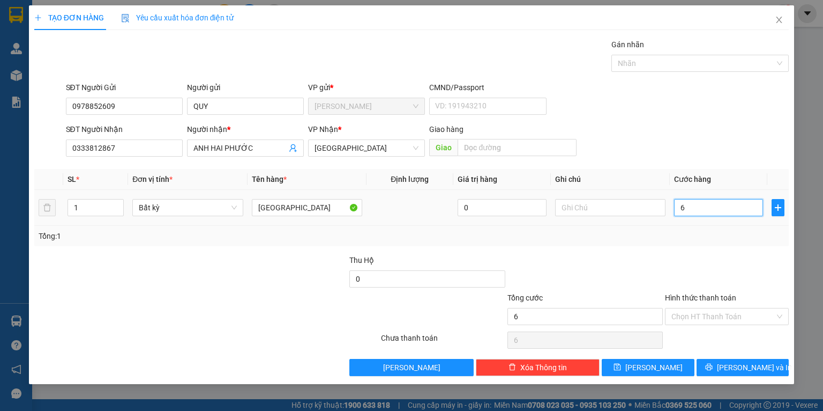
type input "60"
type input "60.000"
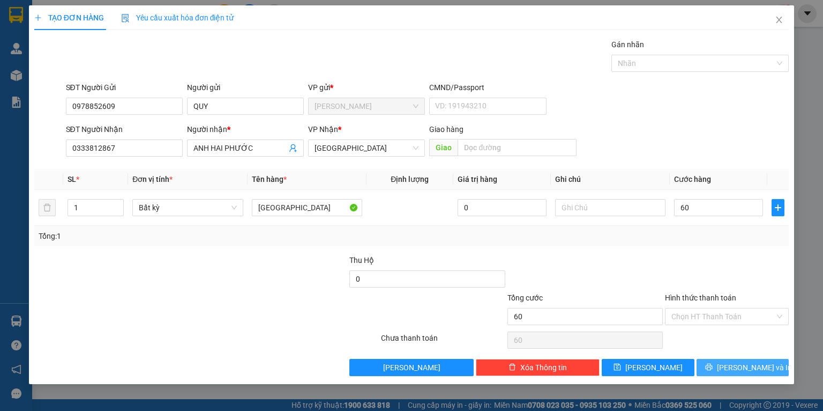
type input "60.000"
click at [738, 369] on span "[PERSON_NAME] và In" at bounding box center [754, 367] width 75 height 12
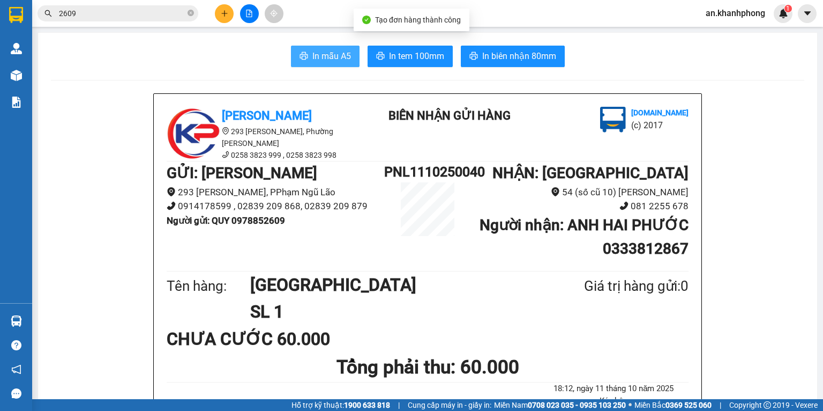
click at [337, 56] on span "In mẫu A5" at bounding box center [332, 55] width 39 height 13
click at [219, 6] on button at bounding box center [224, 13] width 19 height 19
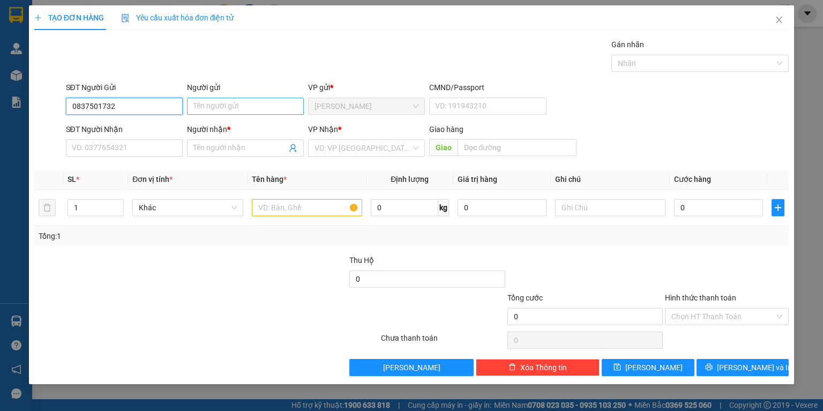
type input "0837501732"
click at [229, 106] on input "Người gửi" at bounding box center [245, 106] width 117 height 17
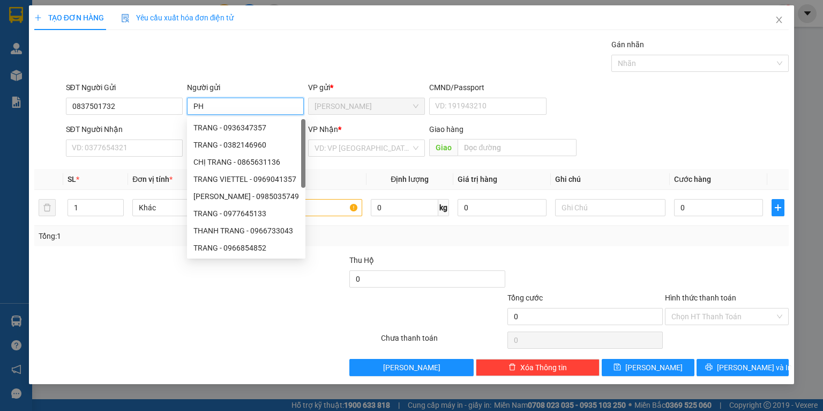
type input "P"
type input "THI"
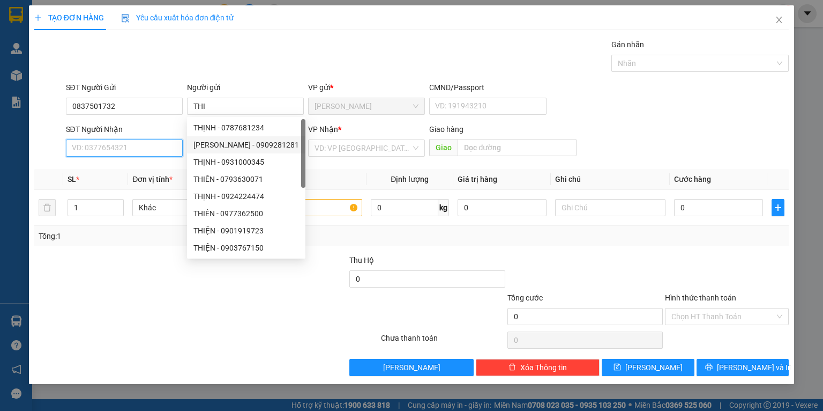
click at [161, 149] on input "SĐT Người Nhận" at bounding box center [124, 147] width 117 height 17
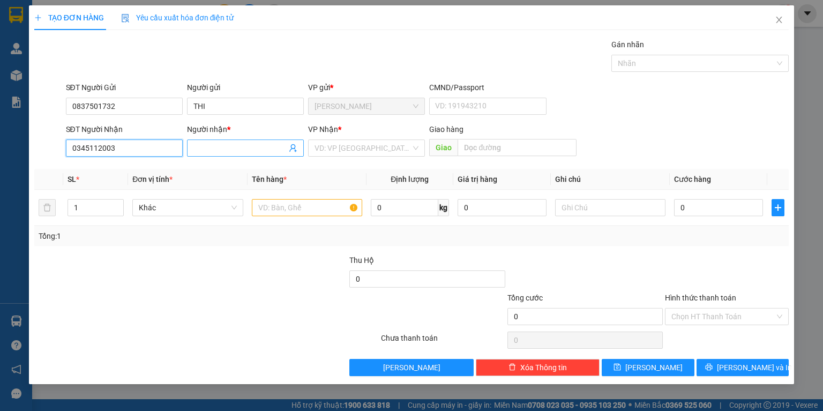
type input "0345112003"
click at [232, 149] on input "Người nhận *" at bounding box center [240, 148] width 93 height 12
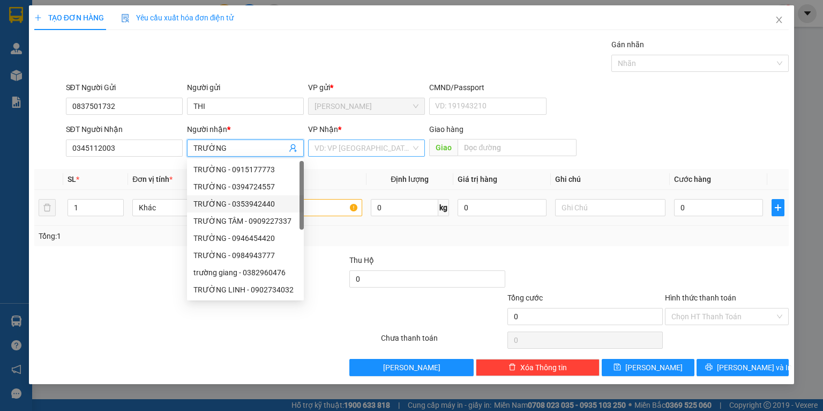
type input "TRƯỜNG"
click at [355, 140] on input "search" at bounding box center [363, 148] width 96 height 16
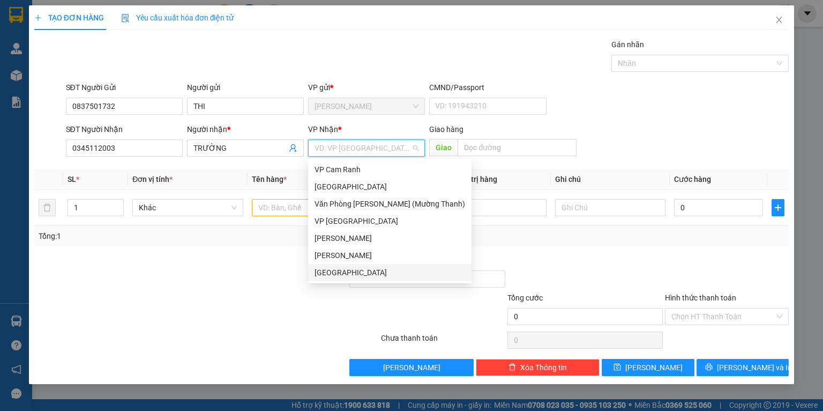
click at [332, 270] on div "[GEOGRAPHIC_DATA]" at bounding box center [390, 272] width 151 height 12
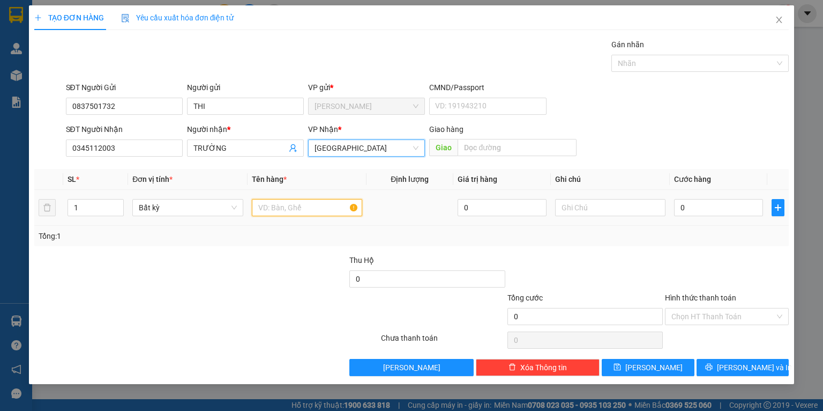
click at [280, 203] on input "text" at bounding box center [307, 207] width 110 height 17
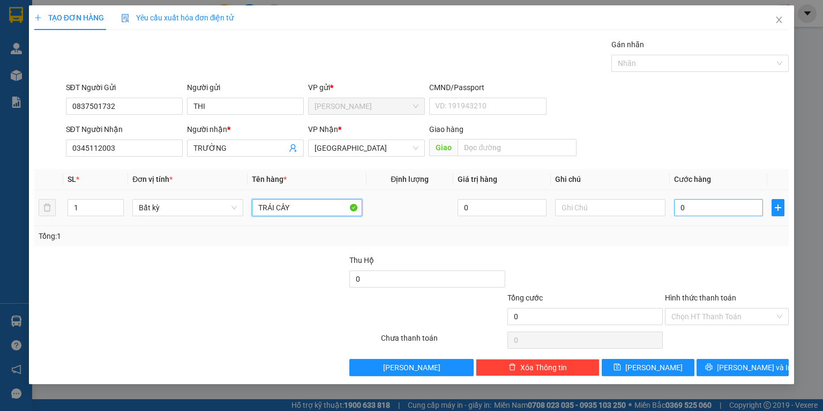
type input "TRÁI CÂY"
click at [704, 202] on input "0" at bounding box center [718, 207] width 89 height 17
type input "5"
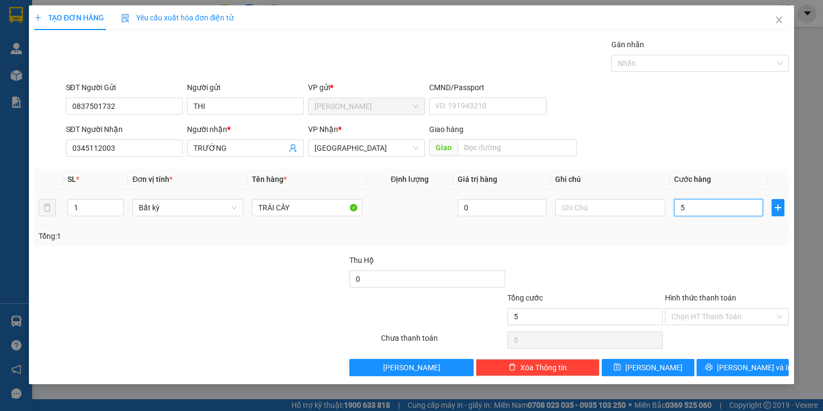
type input "50"
type input "50.000"
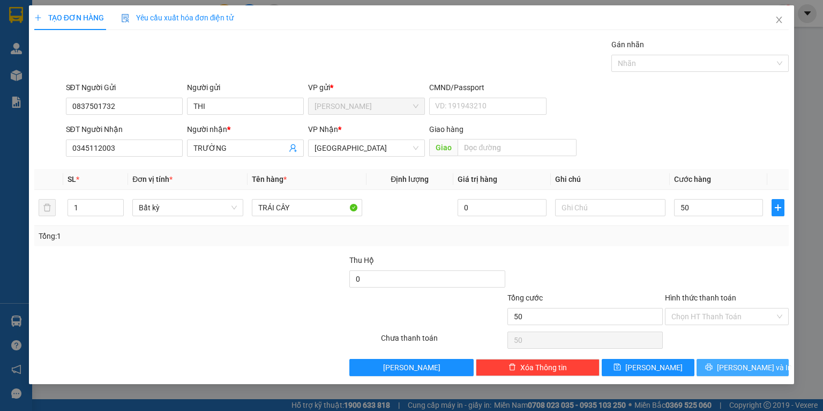
type input "50.000"
click at [754, 365] on span "[PERSON_NAME] và In" at bounding box center [754, 367] width 75 height 12
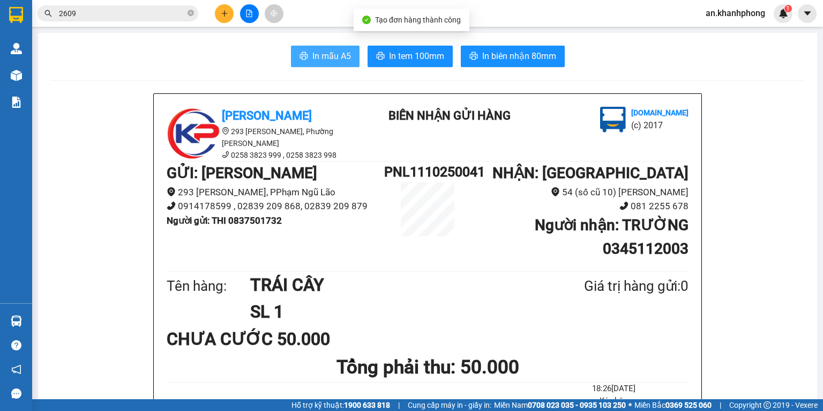
click at [319, 54] on span "In mẫu A5" at bounding box center [332, 55] width 39 height 13
click at [220, 18] on button at bounding box center [224, 13] width 19 height 19
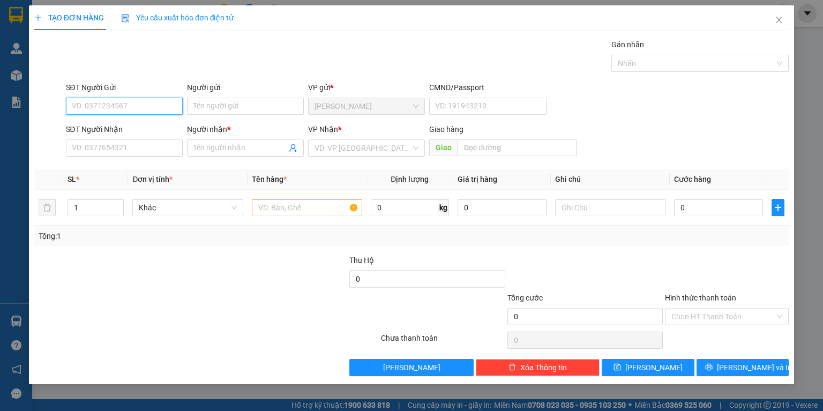
click at [110, 109] on input "SĐT Người Gửi" at bounding box center [124, 106] width 117 height 17
type input "0769460601"
click at [125, 130] on div "0769460601 - PHÚC" at bounding box center [124, 128] width 104 height 12
type input "PHÚC"
type input "0769460601"
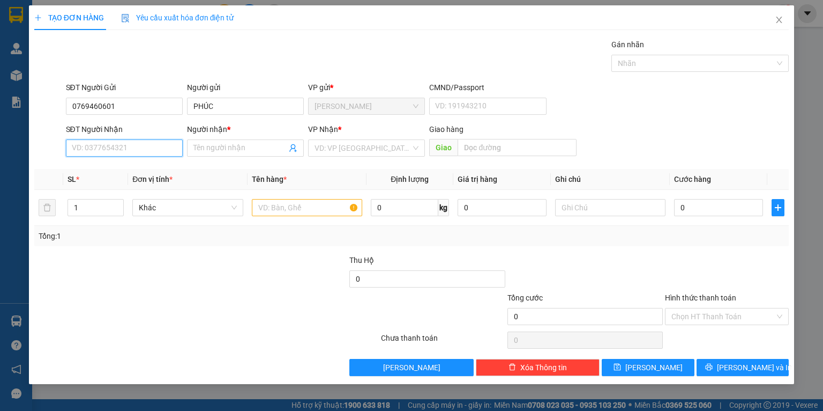
click at [131, 152] on input "SĐT Người Nhận" at bounding box center [124, 147] width 117 height 17
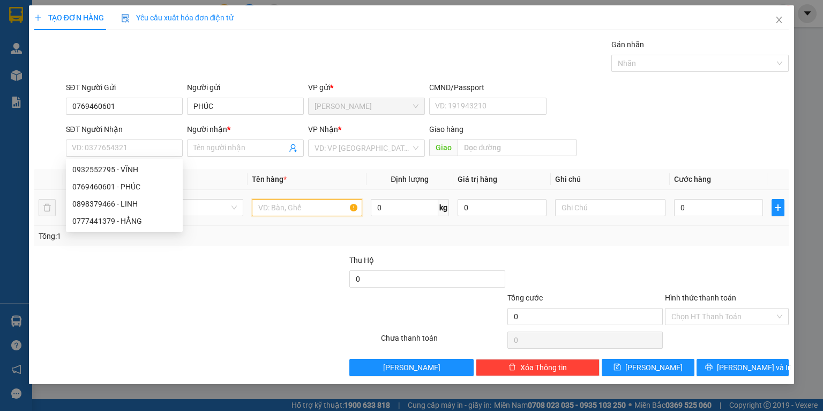
click at [306, 212] on input "text" at bounding box center [307, 207] width 110 height 17
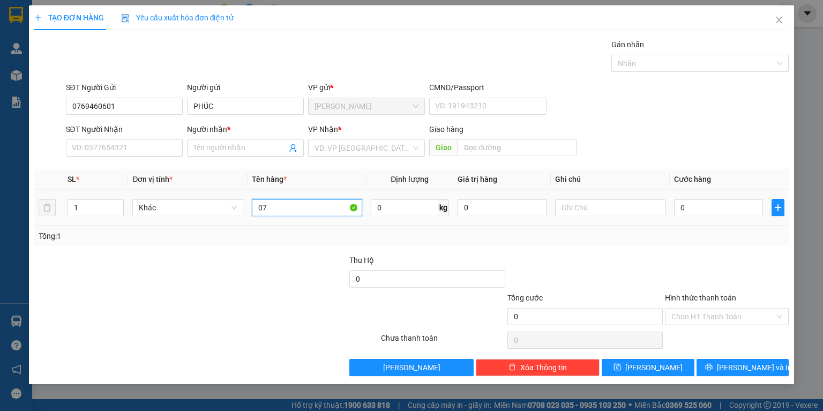
type input "0"
click at [131, 152] on input "SĐT Người Nhận" at bounding box center [124, 147] width 117 height 17
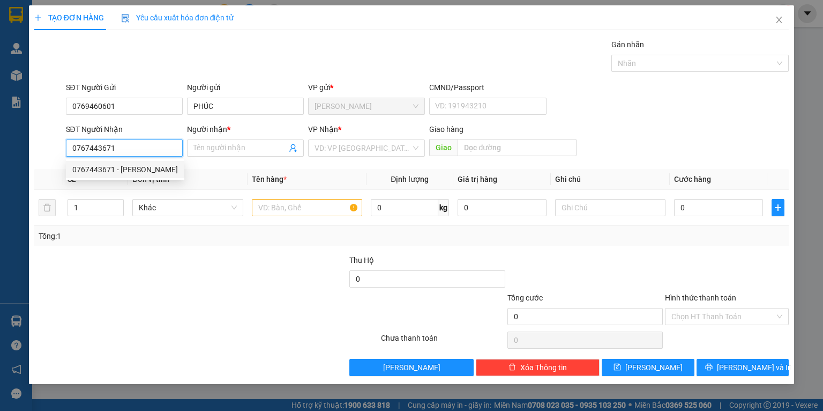
click at [178, 170] on div "0767443671 - [PERSON_NAME]" at bounding box center [125, 170] width 106 height 12
click at [398, 150] on span "[PERSON_NAME]" at bounding box center [367, 148] width 104 height 16
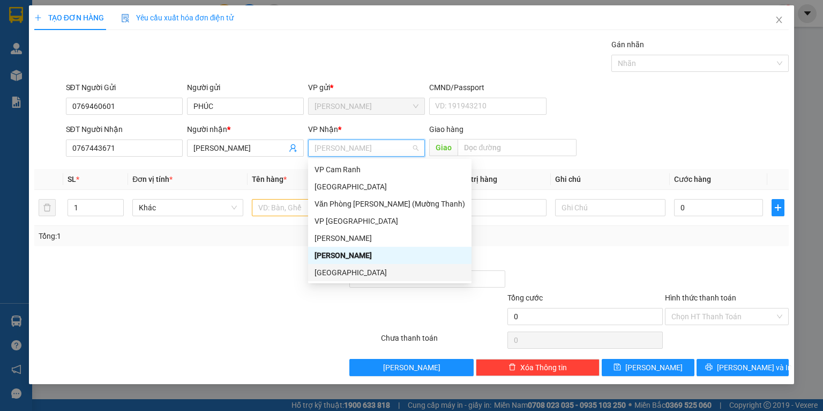
click at [346, 272] on div "[GEOGRAPHIC_DATA]" at bounding box center [390, 272] width 151 height 12
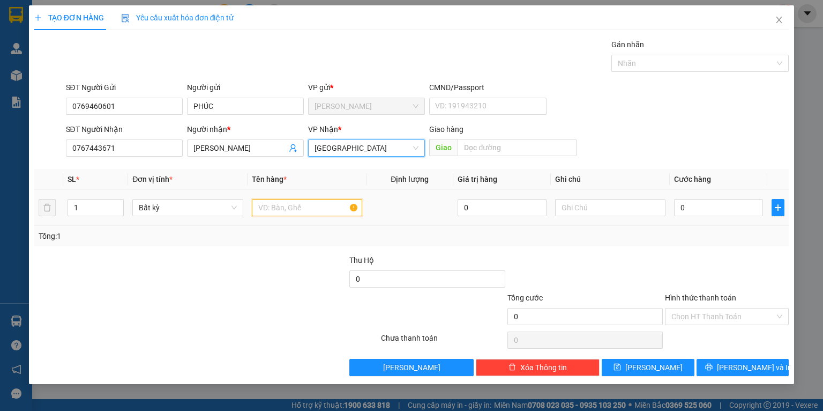
click at [292, 211] on input "text" at bounding box center [307, 207] width 110 height 17
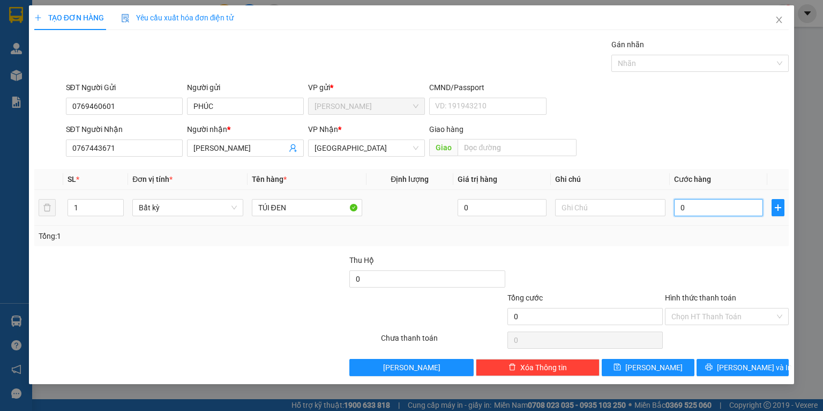
click at [700, 205] on input "0" at bounding box center [718, 207] width 89 height 17
click at [723, 356] on div "Transit Pickup Surcharge Ids Transit Deliver Surcharge Ids Transit Deliver Surc…" at bounding box center [411, 207] width 755 height 337
click at [712, 367] on icon "printer" at bounding box center [708, 366] width 7 height 7
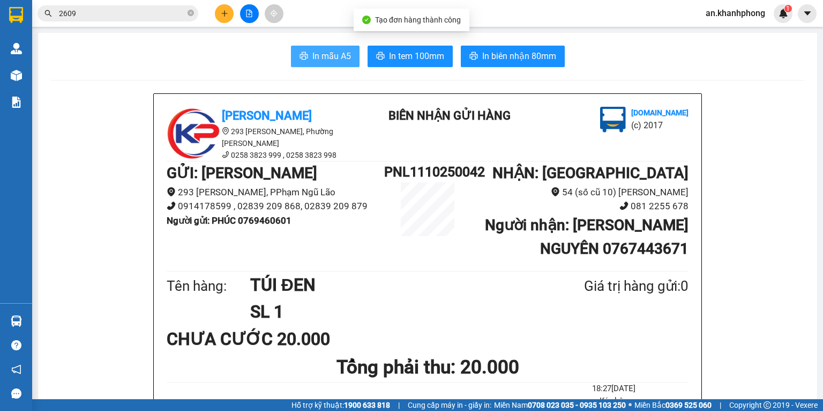
click at [345, 55] on button "In mẫu A5" at bounding box center [325, 56] width 69 height 21
click at [221, 12] on icon "plus" at bounding box center [225, 14] width 8 height 8
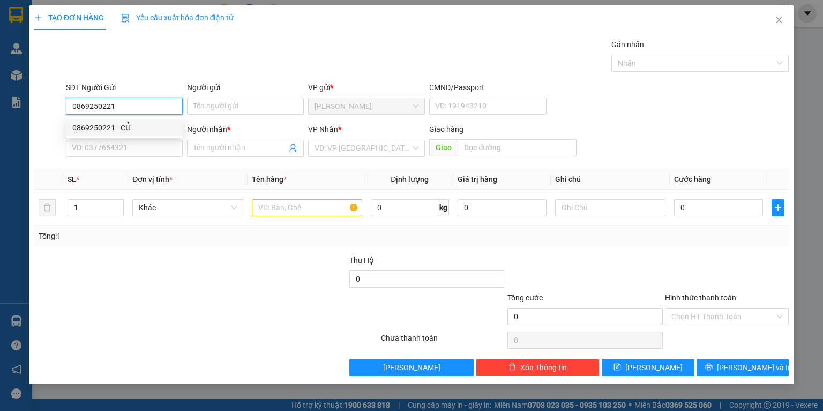
click at [143, 129] on div "0869250221 - CỬ" at bounding box center [124, 128] width 104 height 12
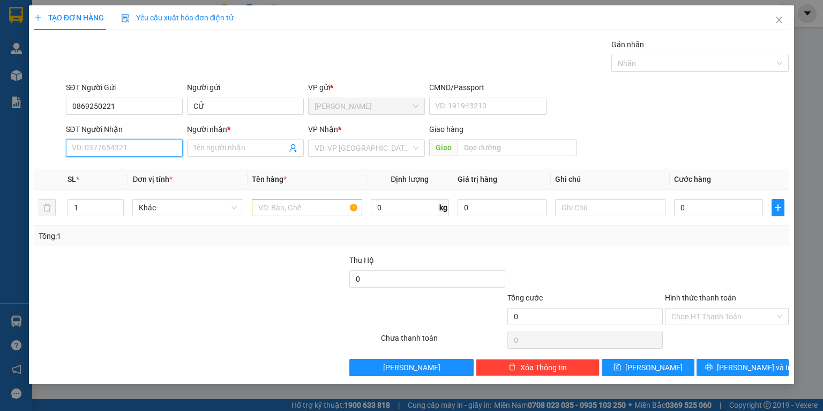
click at [140, 145] on input "SĐT Người Nhận" at bounding box center [124, 147] width 117 height 17
click at [135, 170] on div "0912769533 - HIỆP" at bounding box center [124, 170] width 104 height 12
click at [304, 211] on input "text" at bounding box center [307, 207] width 110 height 17
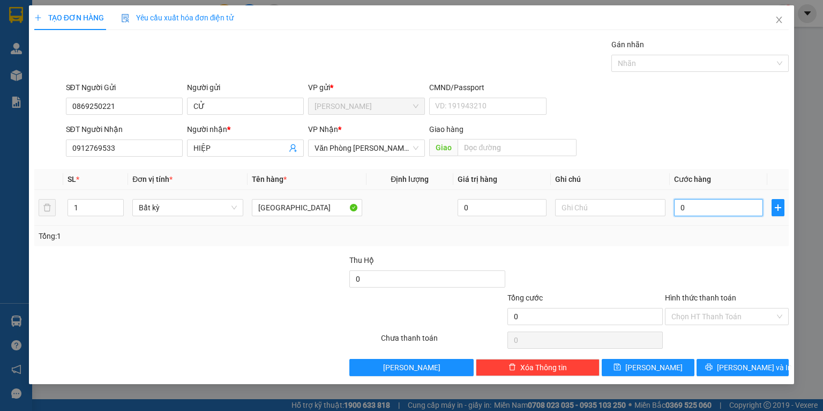
click at [697, 207] on input "0" at bounding box center [718, 207] width 89 height 17
click at [734, 325] on div "Hình thức thanh toán Chọn HT Thanh Toán" at bounding box center [727, 311] width 124 height 38
click at [721, 315] on input "Hình thức thanh toán" at bounding box center [723, 316] width 103 height 16
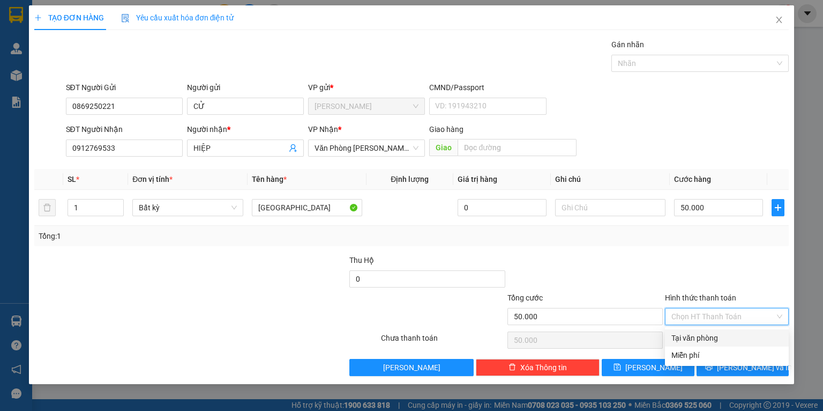
click at [705, 334] on div "Tại văn phòng" at bounding box center [727, 338] width 111 height 12
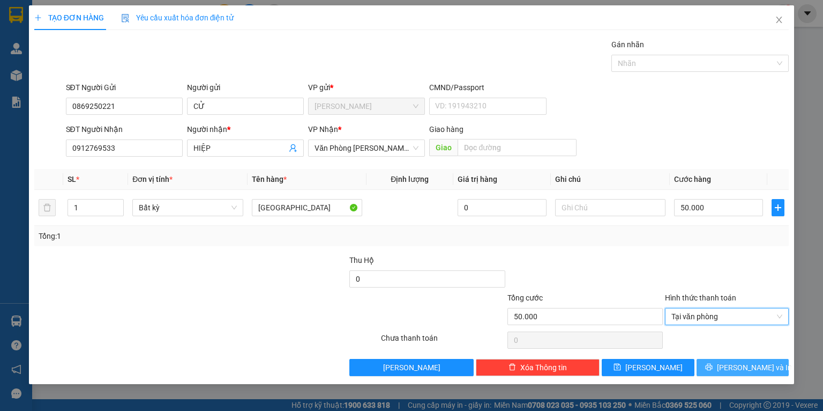
click at [749, 365] on span "[PERSON_NAME] và In" at bounding box center [754, 367] width 75 height 12
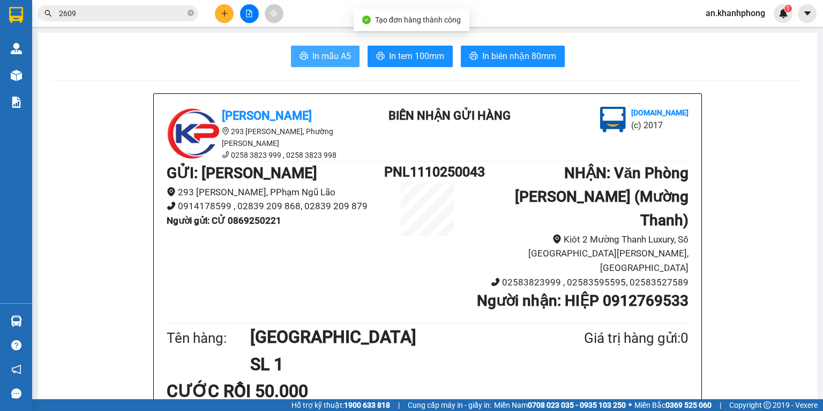
click at [330, 56] on span "In mẫu A5" at bounding box center [332, 55] width 39 height 13
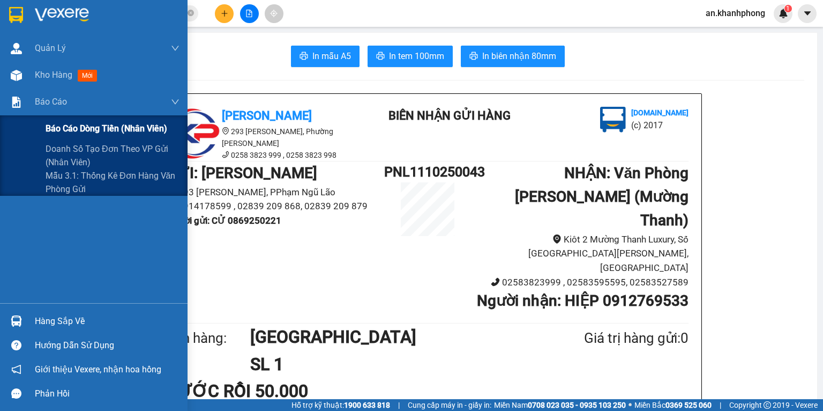
click at [90, 130] on span "Báo cáo dòng tiền (nhân viên)" at bounding box center [107, 128] width 122 height 13
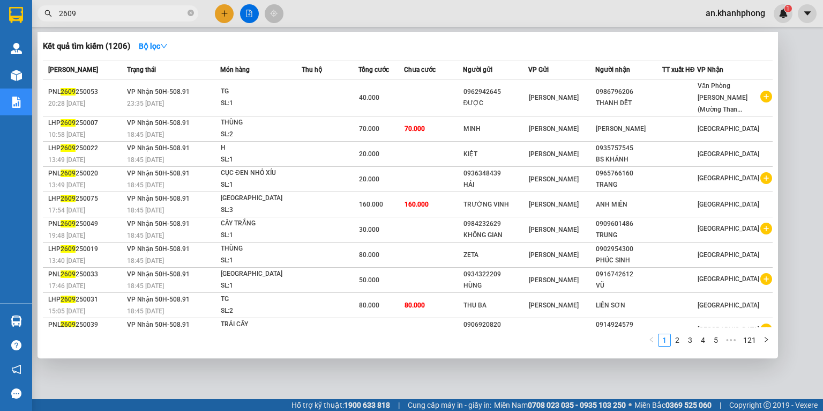
click at [116, 16] on input "2609" at bounding box center [122, 14] width 127 height 12
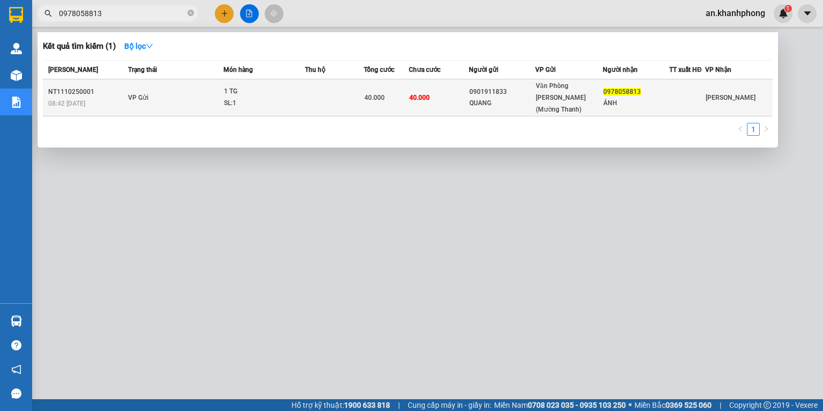
click at [297, 98] on div "SL: 1" at bounding box center [264, 104] width 80 height 12
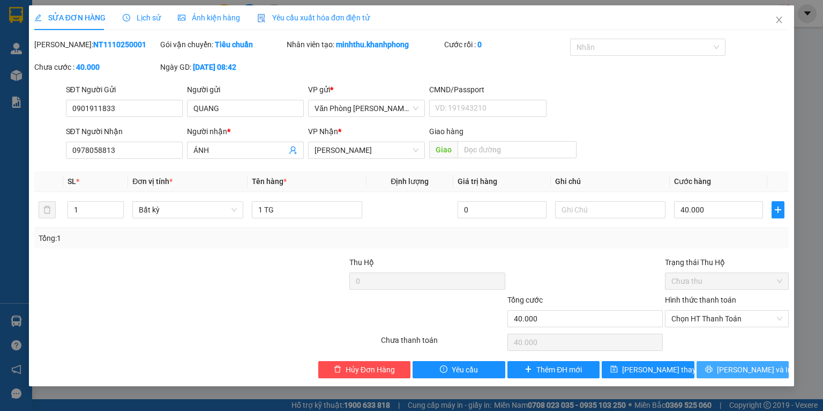
click at [757, 369] on span "[PERSON_NAME] và In" at bounding box center [754, 369] width 75 height 12
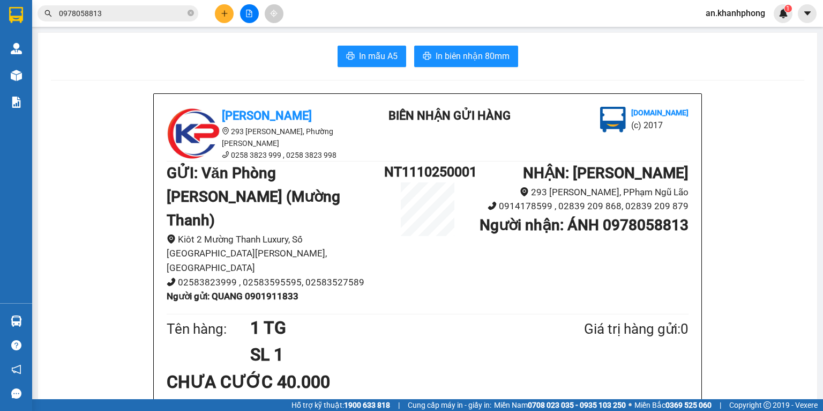
click at [118, 17] on input "0978058813" at bounding box center [122, 14] width 127 height 12
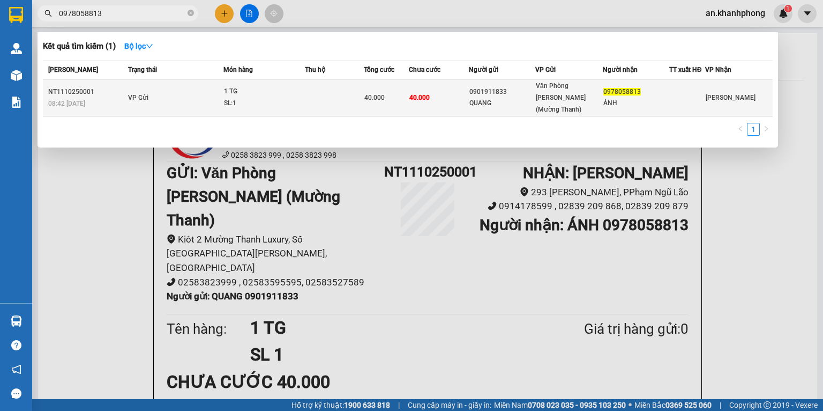
click at [313, 86] on td at bounding box center [334, 97] width 59 height 37
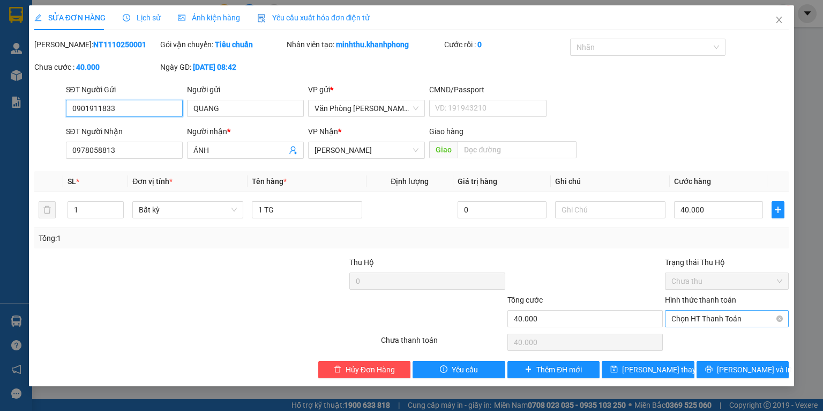
click at [720, 321] on span "Chọn HT Thanh Toán" at bounding box center [727, 318] width 111 height 16
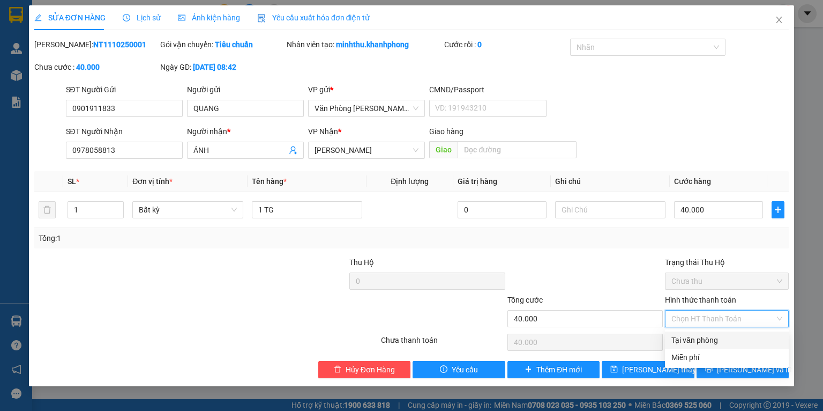
click at [704, 337] on div "Tại văn phòng" at bounding box center [727, 340] width 111 height 12
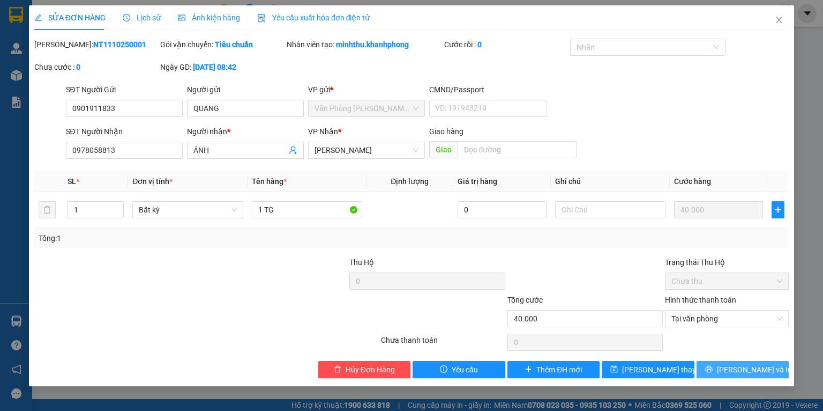
click at [748, 371] on span "[PERSON_NAME] và In" at bounding box center [754, 369] width 75 height 12
